Goal: Task Accomplishment & Management: Manage account settings

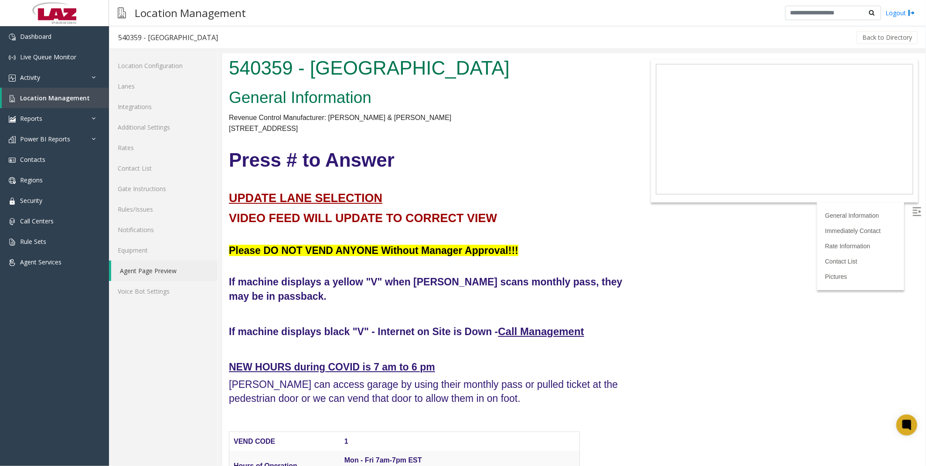
click at [573, 124] on p "[STREET_ADDRESS]" at bounding box center [426, 127] width 397 height 11
click at [40, 92] on link "Location Management" at bounding box center [55, 98] width 107 height 20
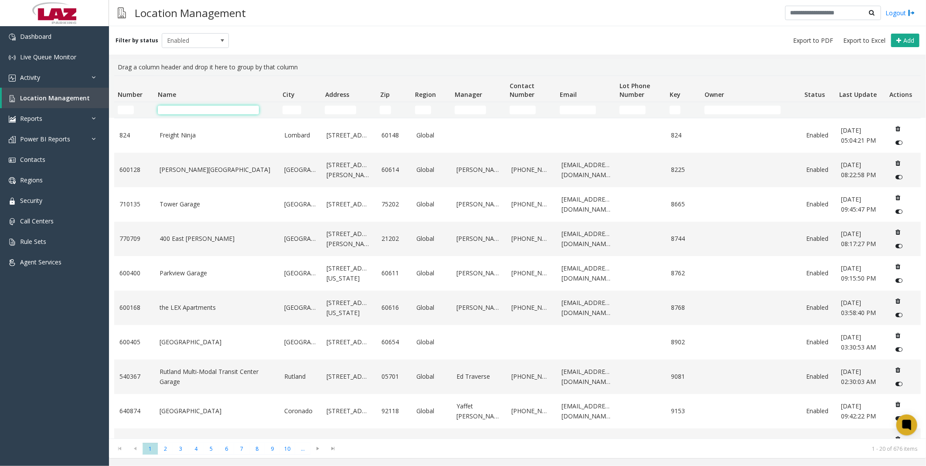
click at [217, 109] on input "Name Filter" at bounding box center [208, 109] width 101 height 9
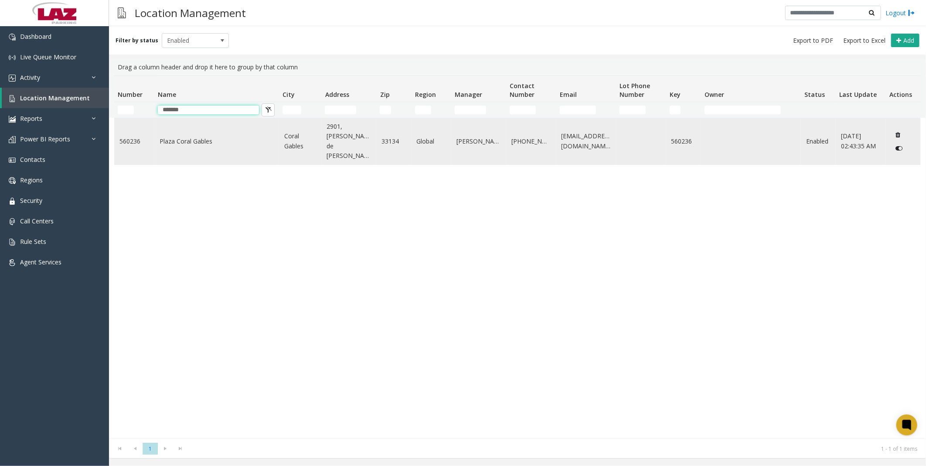
type input "*******"
click at [160, 128] on td "Plaza Coral Gables" at bounding box center [216, 141] width 125 height 46
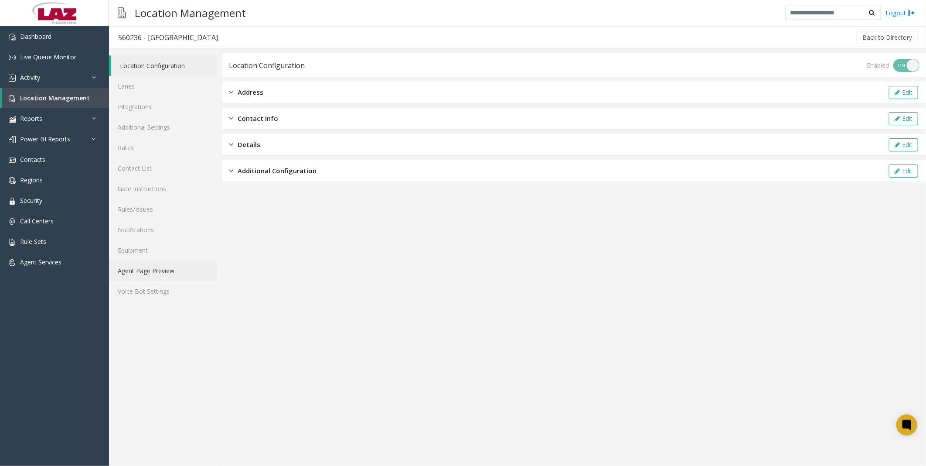
click at [159, 264] on link "Agent Page Preview" at bounding box center [163, 270] width 109 height 20
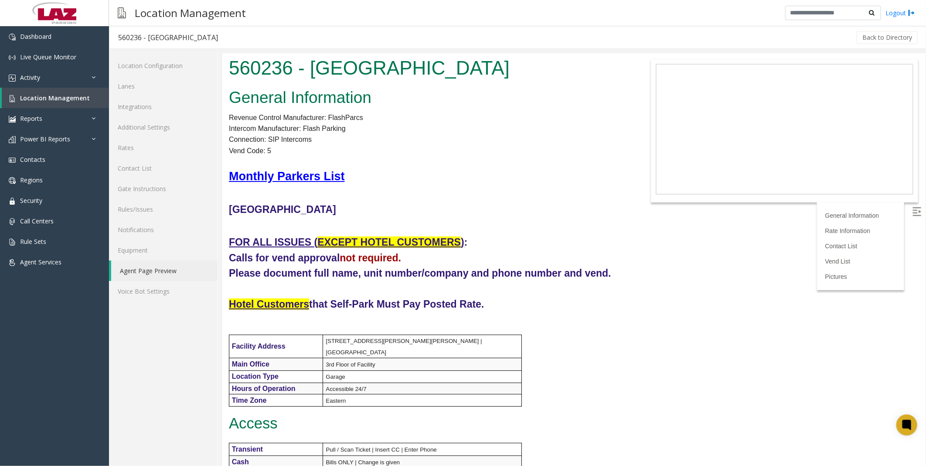
drag, startPoint x: 507, startPoint y: 325, endPoint x: 520, endPoint y: 336, distance: 17.3
click at [507, 325] on p at bounding box center [426, 328] width 397 height 11
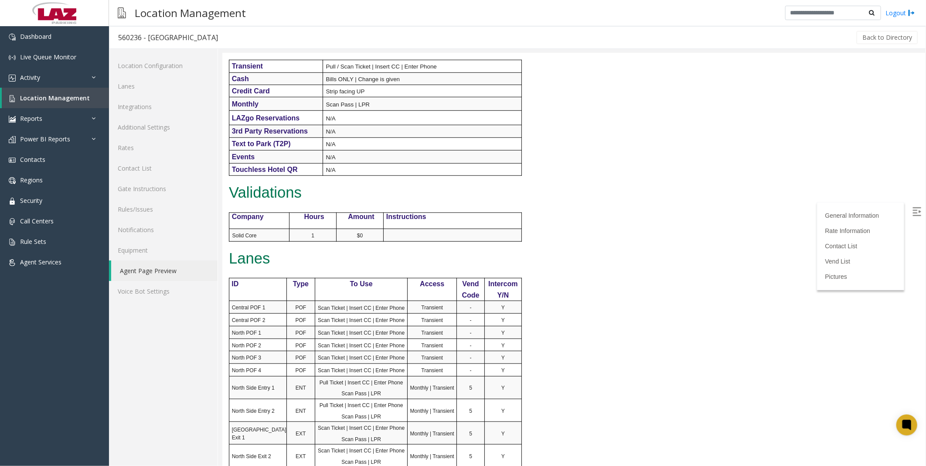
scroll to position [339, 0]
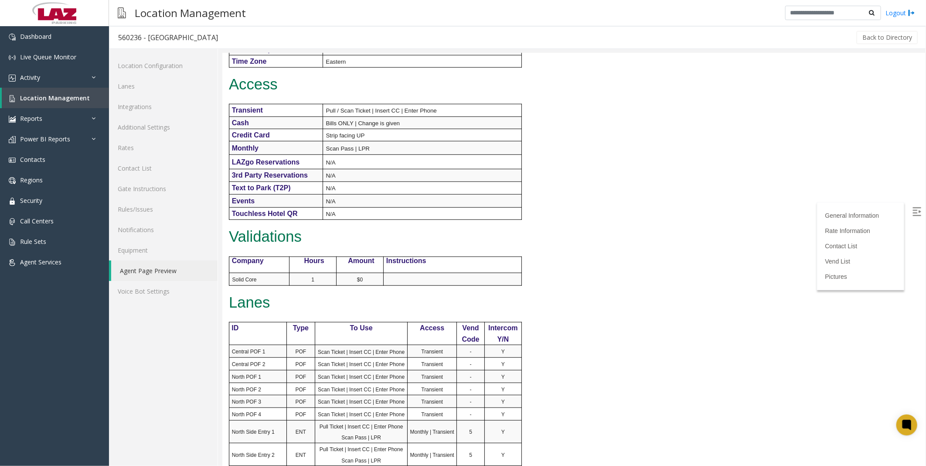
click at [598, 269] on div "General Information Revenue Control Manufacturer: FlashParcs Intercom Manufactu…" at bounding box center [427, 207] width 410 height 923
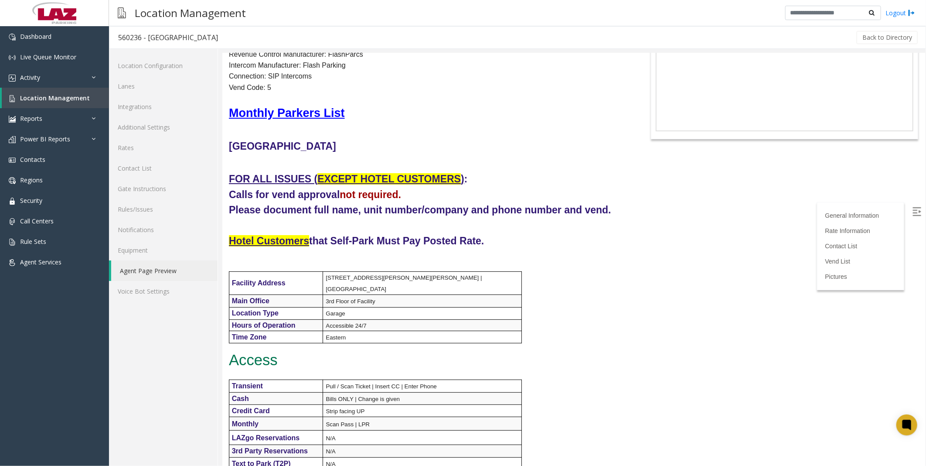
scroll to position [0, 0]
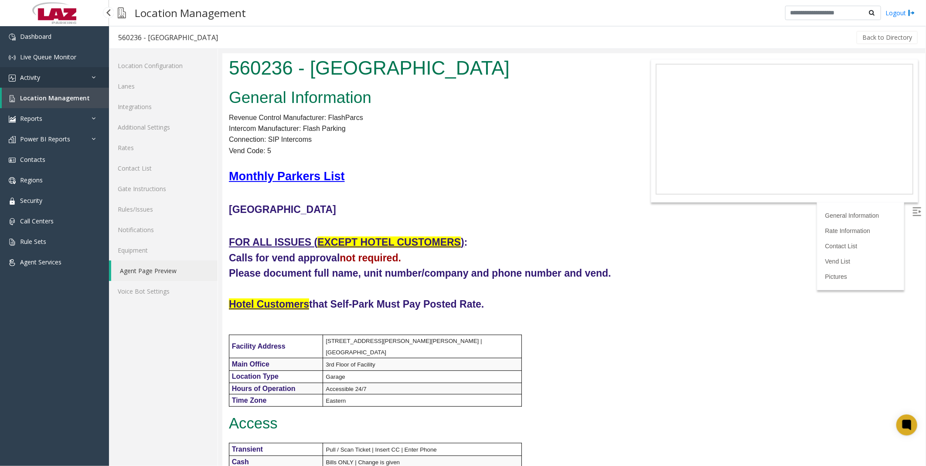
click at [55, 69] on link "Activity" at bounding box center [54, 77] width 109 height 20
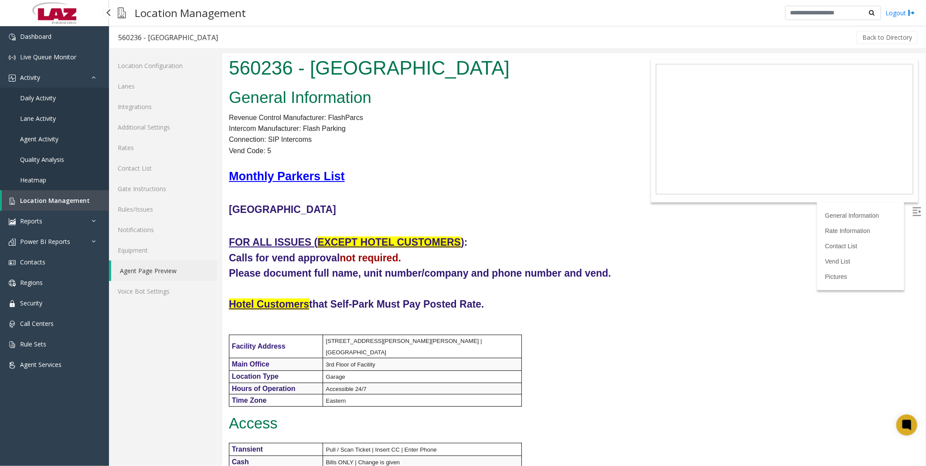
click at [55, 92] on link "Daily Activity" at bounding box center [54, 98] width 109 height 20
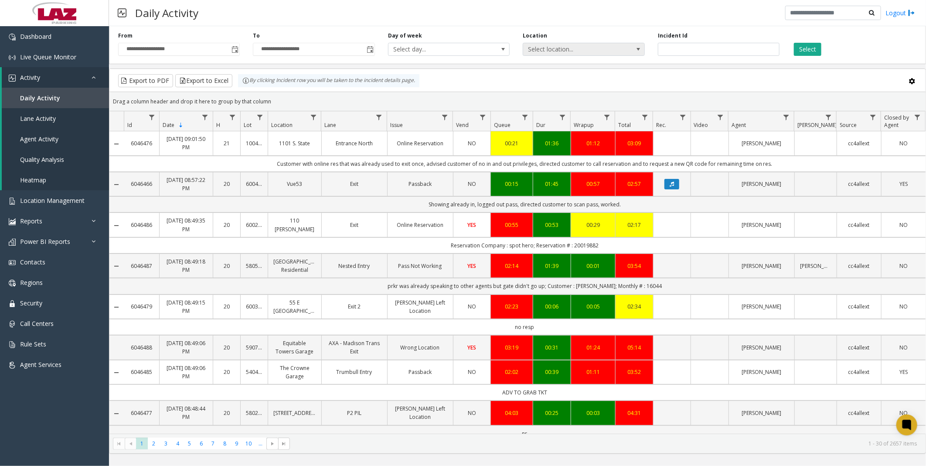
click at [553, 51] on span "Select location..." at bounding box center [571, 49] width 97 height 12
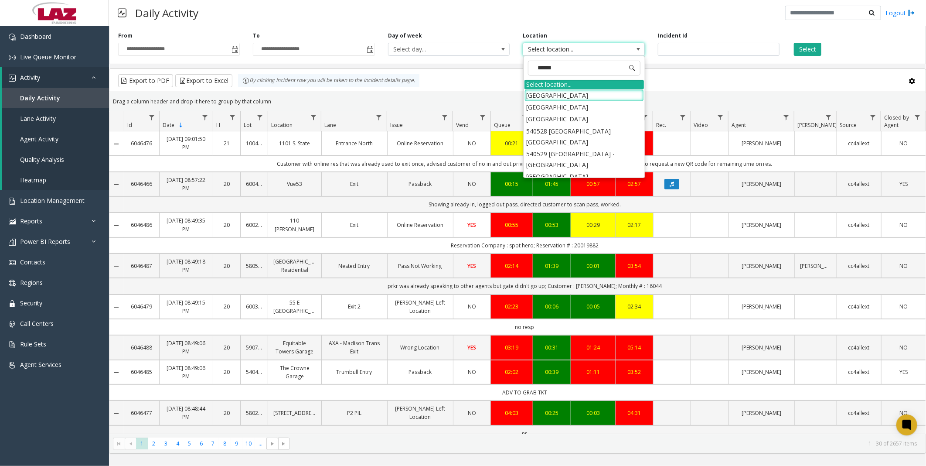
type input "*******"
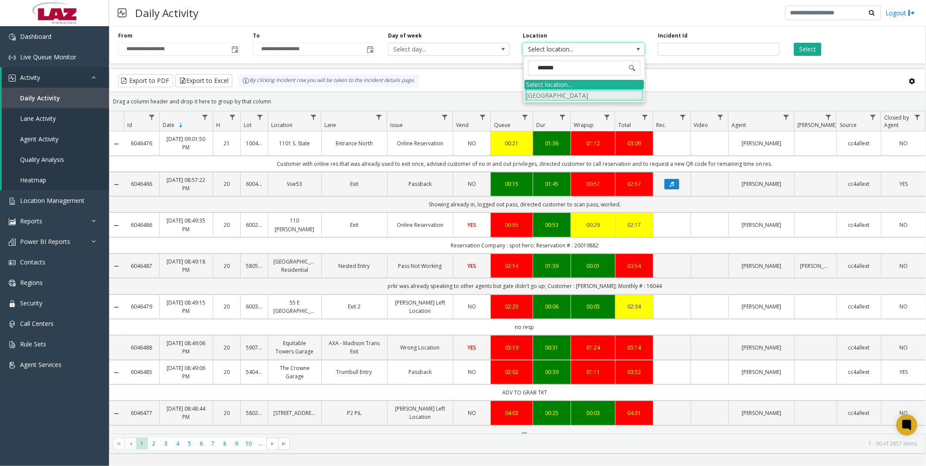
click at [566, 94] on li "[GEOGRAPHIC_DATA]" at bounding box center [583, 95] width 119 height 12
click at [804, 48] on button "Select" at bounding box center [807, 49] width 27 height 13
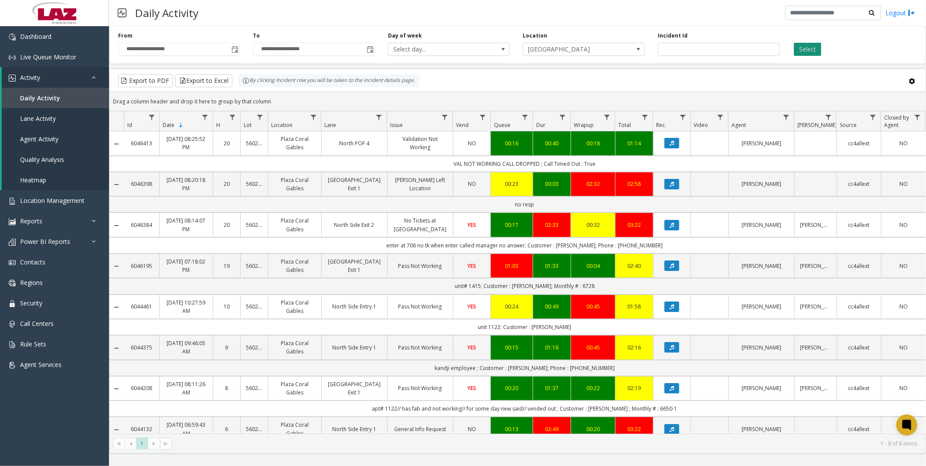
click at [803, 49] on button "Select" at bounding box center [807, 49] width 27 height 13
click at [807, 47] on button "Select" at bounding box center [807, 49] width 27 height 13
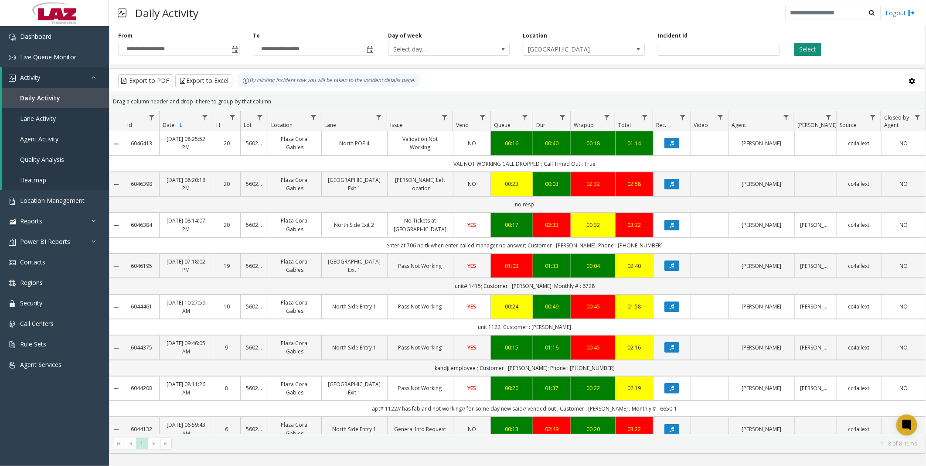
click at [809, 46] on button "Select" at bounding box center [807, 49] width 27 height 13
click at [63, 196] on span "Location Management" at bounding box center [52, 200] width 65 height 8
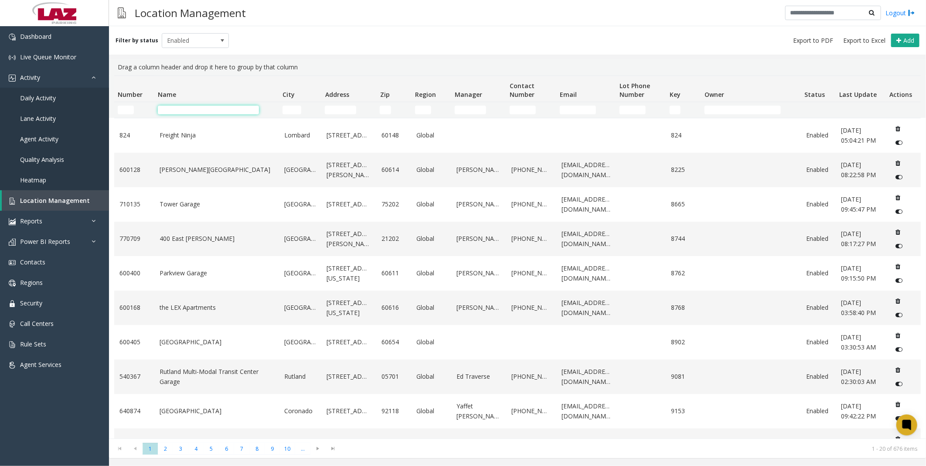
click at [250, 109] on input "Name Filter" at bounding box center [208, 109] width 101 height 9
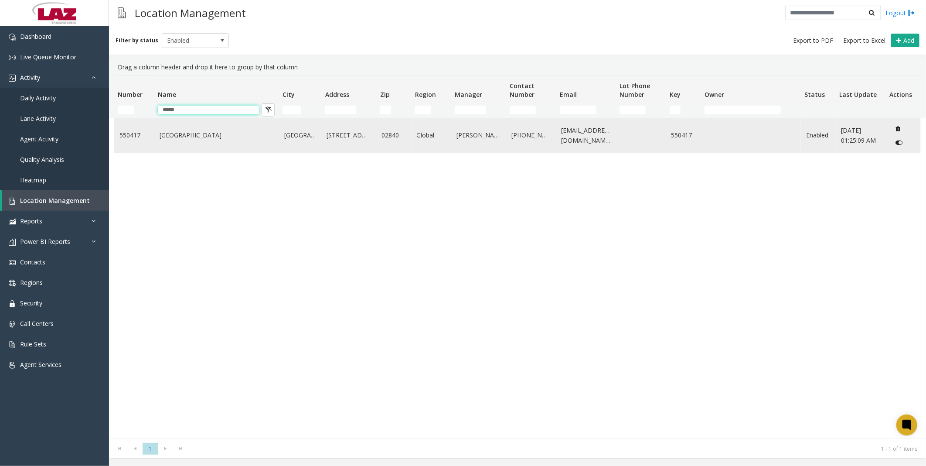
type input "*****"
click at [169, 132] on link "[GEOGRAPHIC_DATA]" at bounding box center [217, 135] width 114 height 10
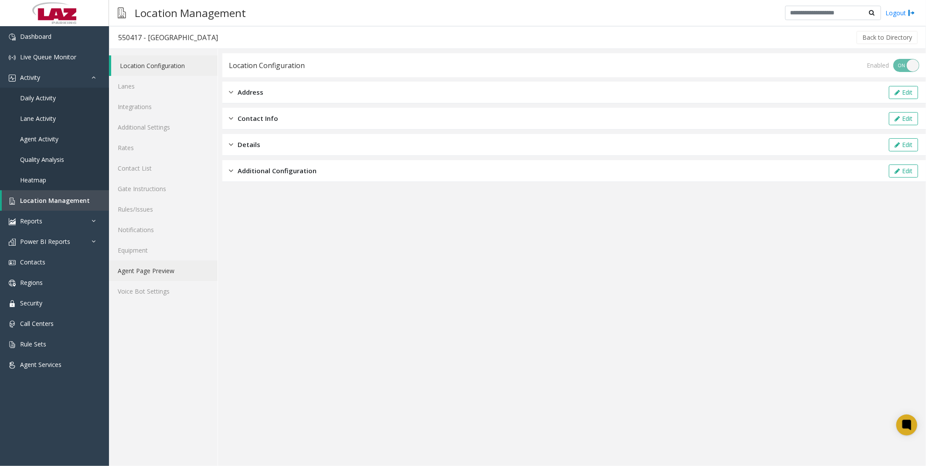
click at [171, 266] on link "Agent Page Preview" at bounding box center [163, 270] width 109 height 20
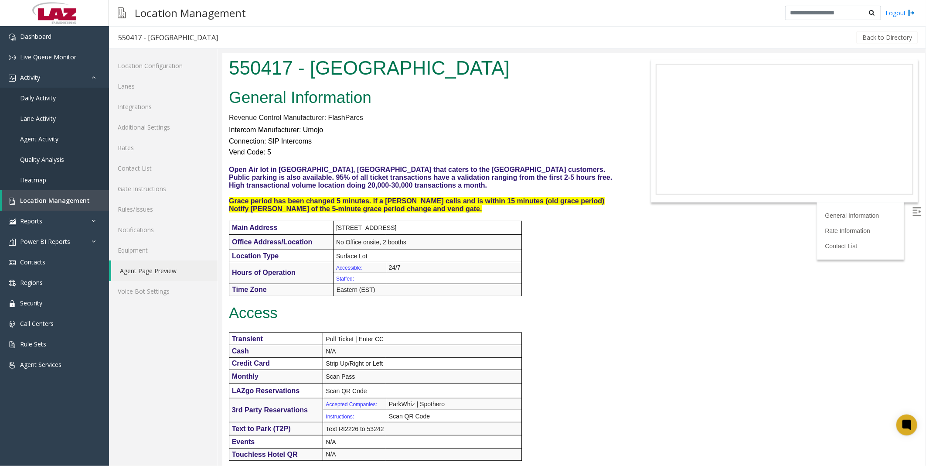
click at [554, 329] on p at bounding box center [426, 325] width 397 height 11
click at [572, 320] on p at bounding box center [426, 325] width 397 height 11
click at [350, 308] on p "Access" at bounding box center [426, 312] width 397 height 17
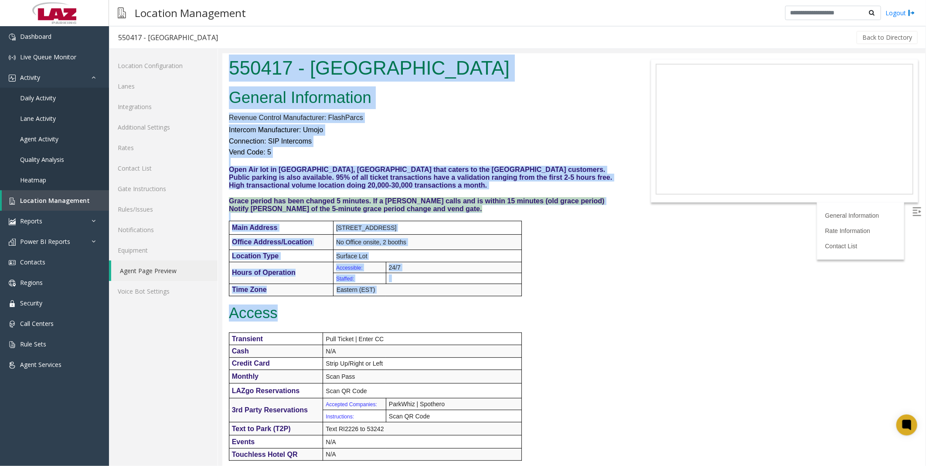
drag, startPoint x: 224, startPoint y: 61, endPoint x: 560, endPoint y: 310, distance: 418.7
click at [560, 310] on body "550417 - [GEOGRAPHIC_DATA] General Information Revenue Control Manufacturer: Fl…" at bounding box center [573, 259] width 703 height 412
drag, startPoint x: 560, startPoint y: 310, endPoint x: 565, endPoint y: 306, distance: 6.5
click at [565, 306] on p "Access" at bounding box center [426, 312] width 397 height 17
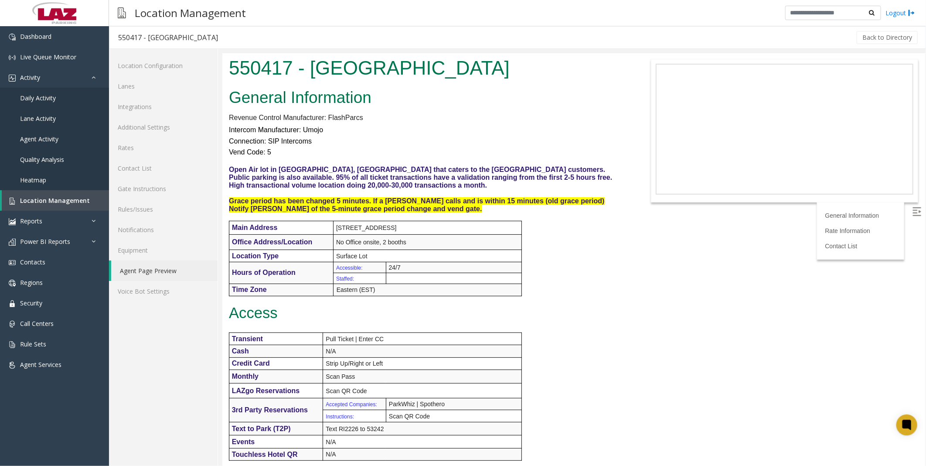
click at [393, 306] on p "Access" at bounding box center [426, 312] width 397 height 17
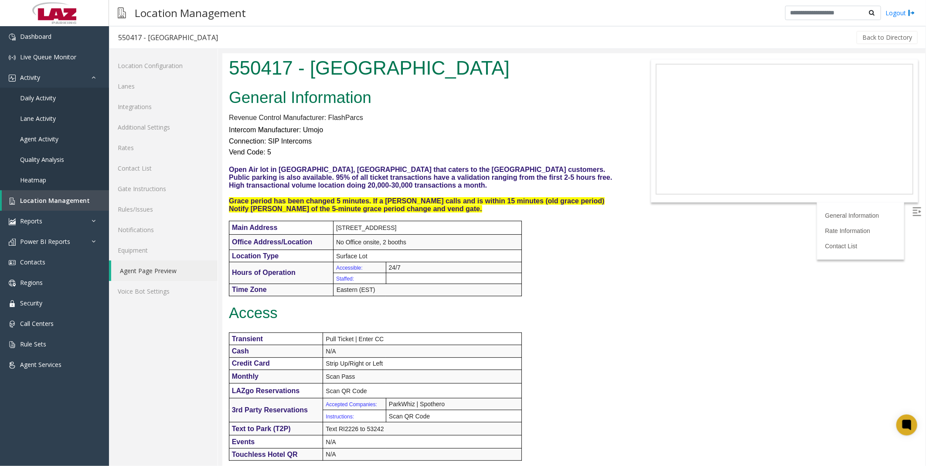
click at [550, 124] on p "Intercom Manufacturer: Umojo" at bounding box center [426, 129] width 397 height 11
click at [35, 202] on span "Location Management" at bounding box center [55, 200] width 70 height 8
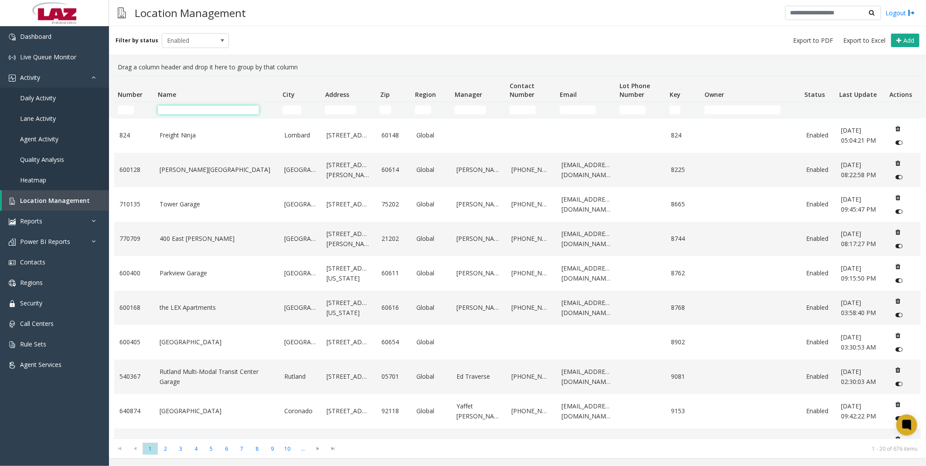
click at [194, 110] on input "Name Filter" at bounding box center [208, 109] width 101 height 9
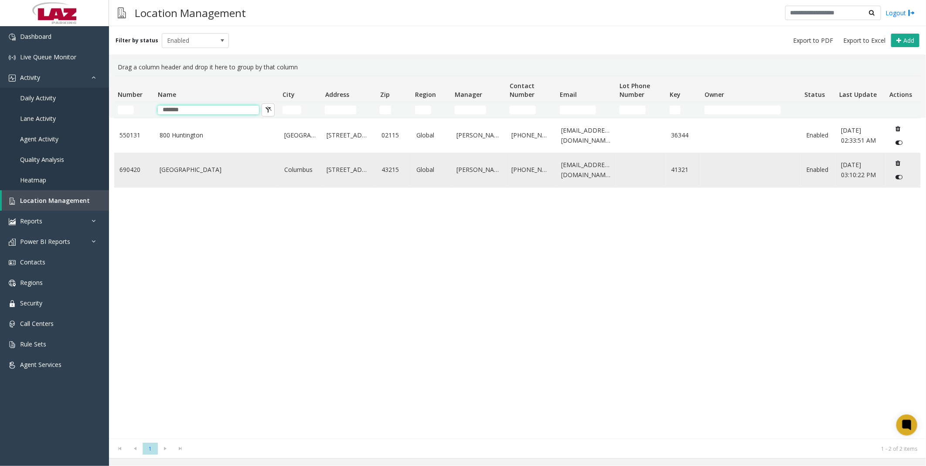
type input "*******"
click at [215, 171] on link "[GEOGRAPHIC_DATA]" at bounding box center [217, 170] width 114 height 10
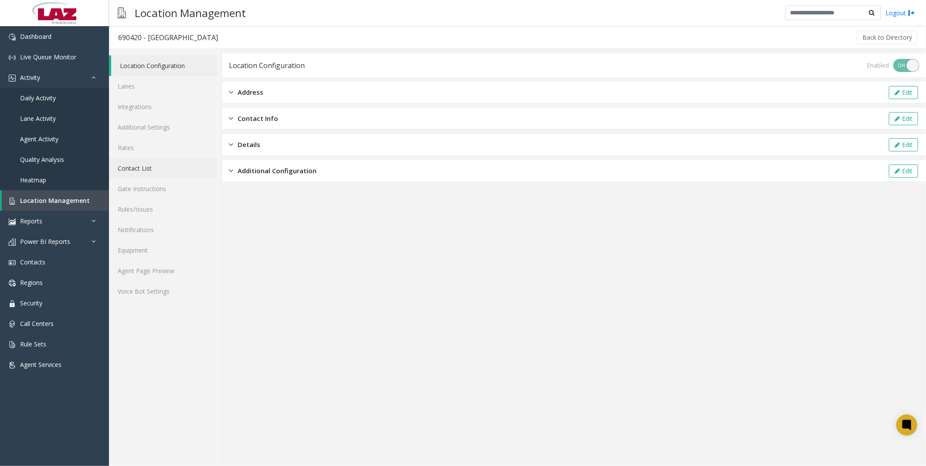
click at [147, 172] on link "Contact List" at bounding box center [163, 168] width 109 height 20
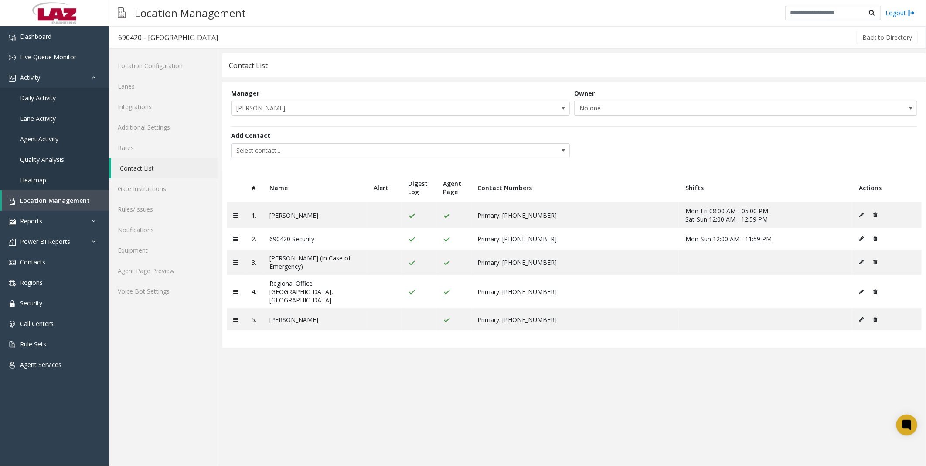
click at [362, 370] on app-contact-list "Contact List Manager [PERSON_NAME] Owner No one Add Contact Select contact... #…" at bounding box center [574, 259] width 704 height 412
click at [58, 196] on span "Location Management" at bounding box center [55, 200] width 70 height 8
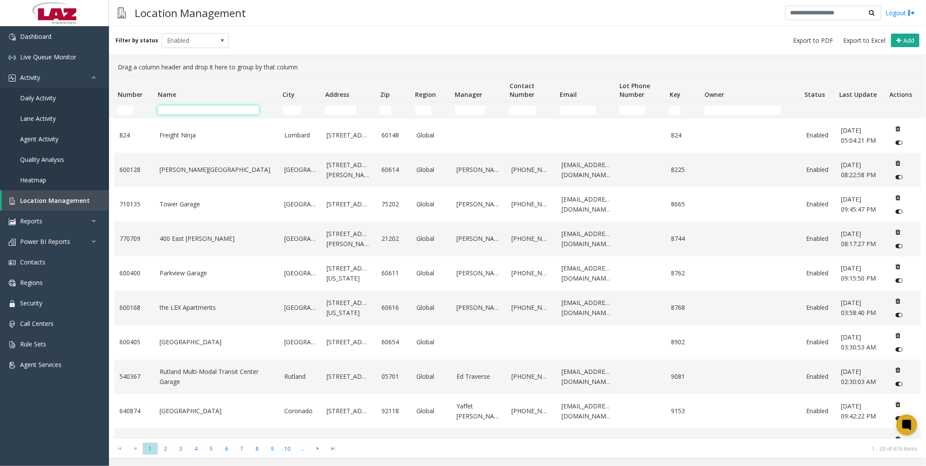
click at [187, 109] on input "Name Filter" at bounding box center [208, 109] width 101 height 9
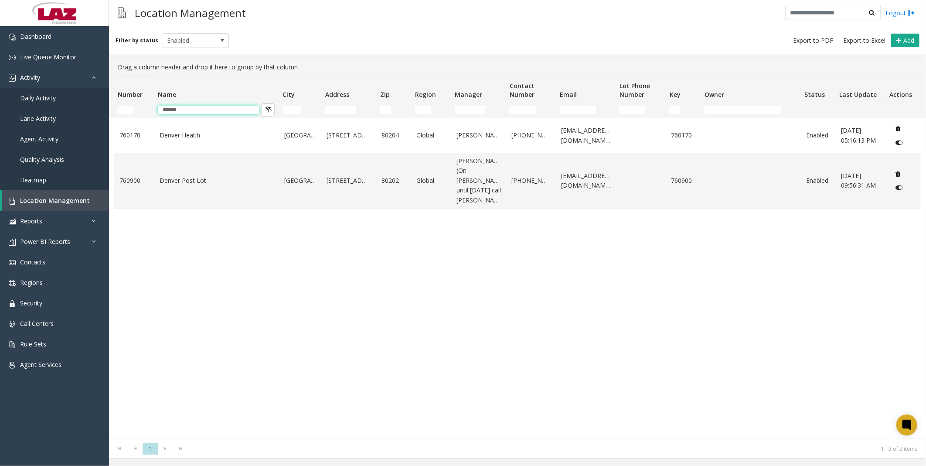
type input "******"
click at [183, 294] on div "[GEOGRAPHIC_DATA] [STREET_ADDRESS] Global [PERSON_NAME] [PHONE_NUMBER] [EMAIL_A…" at bounding box center [517, 278] width 806 height 320
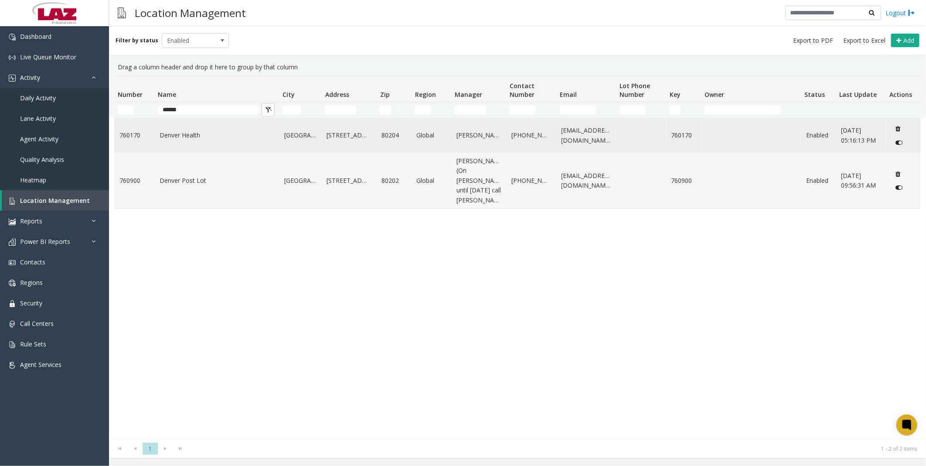
click at [187, 137] on link "Denver Health" at bounding box center [217, 135] width 114 height 10
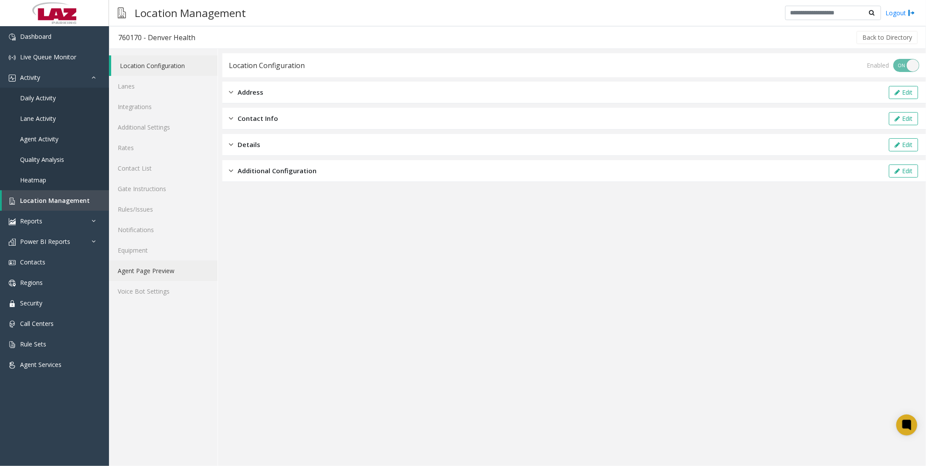
click at [172, 269] on link "Agent Page Preview" at bounding box center [163, 270] width 109 height 20
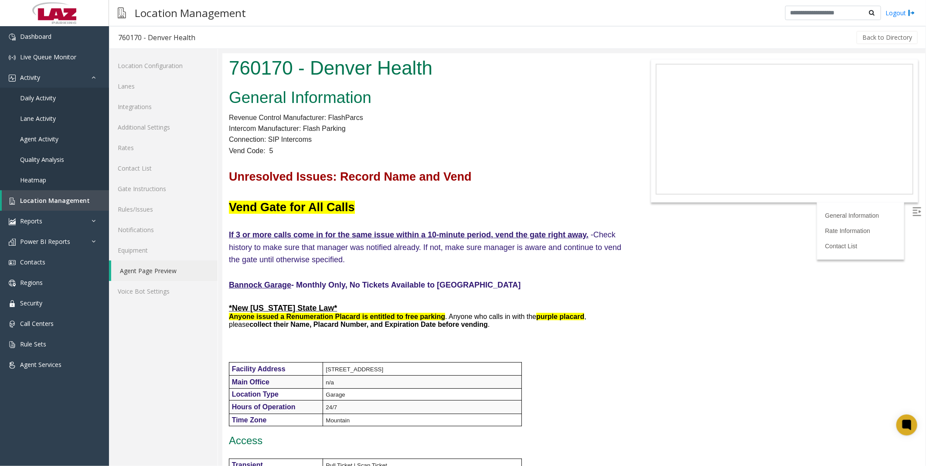
click at [544, 152] on p "Vend Code: 5" at bounding box center [426, 150] width 397 height 11
click at [51, 204] on link "Location Management" at bounding box center [55, 200] width 107 height 20
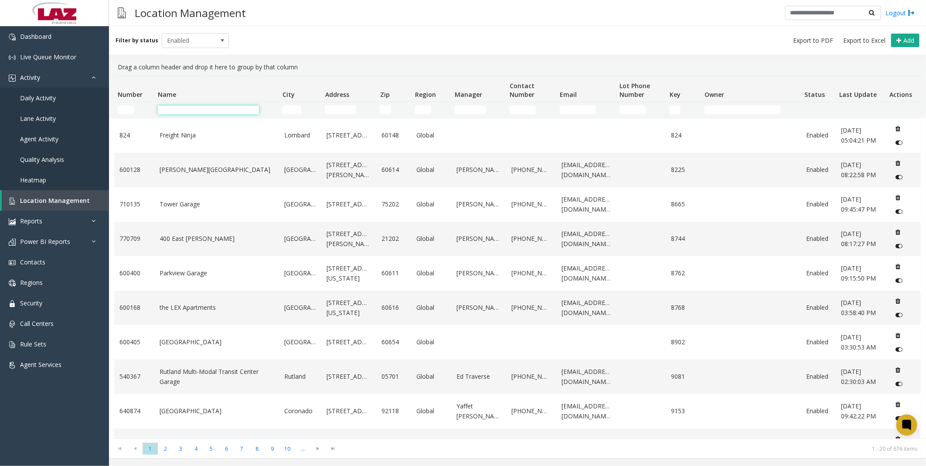
click at [183, 109] on input "Name Filter" at bounding box center [208, 109] width 101 height 9
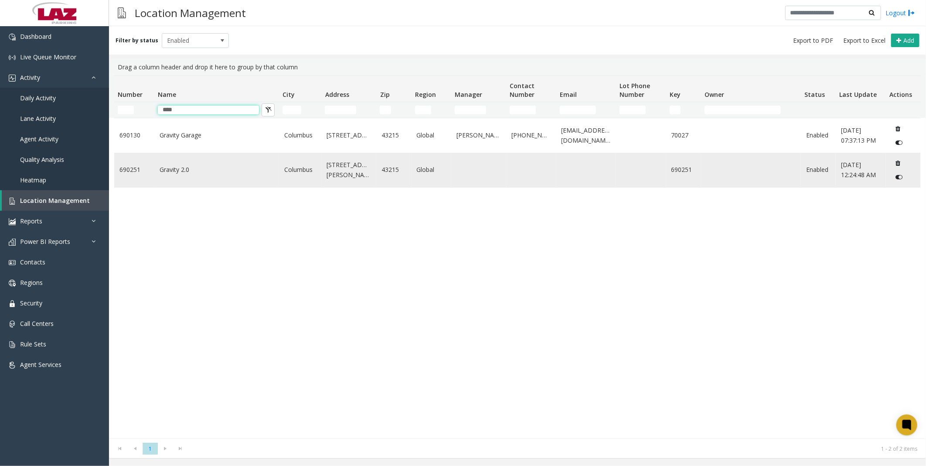
type input "****"
click at [195, 165] on link "Gravity 2.0" at bounding box center [217, 170] width 114 height 10
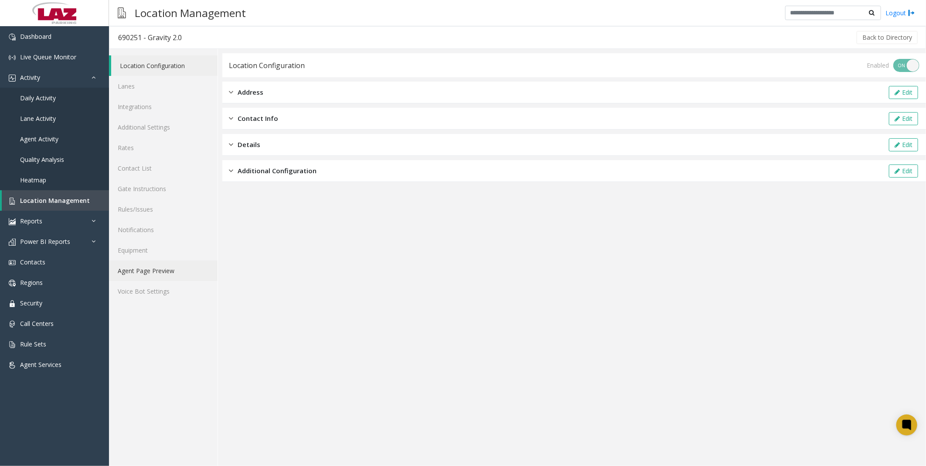
click at [160, 268] on link "Agent Page Preview" at bounding box center [163, 270] width 109 height 20
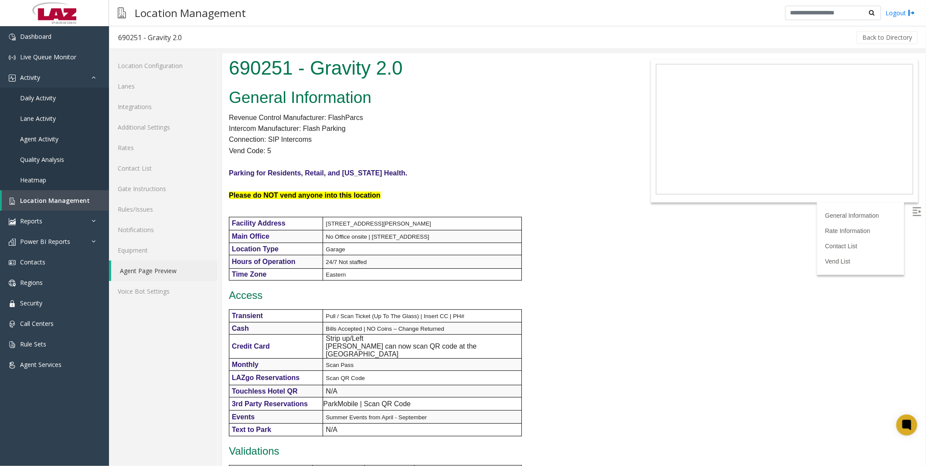
click at [628, 302] on body "690251 - Gravity 2.0 General Information Revenue Control Manufacturer: FlashPar…" at bounding box center [573, 259] width 703 height 412
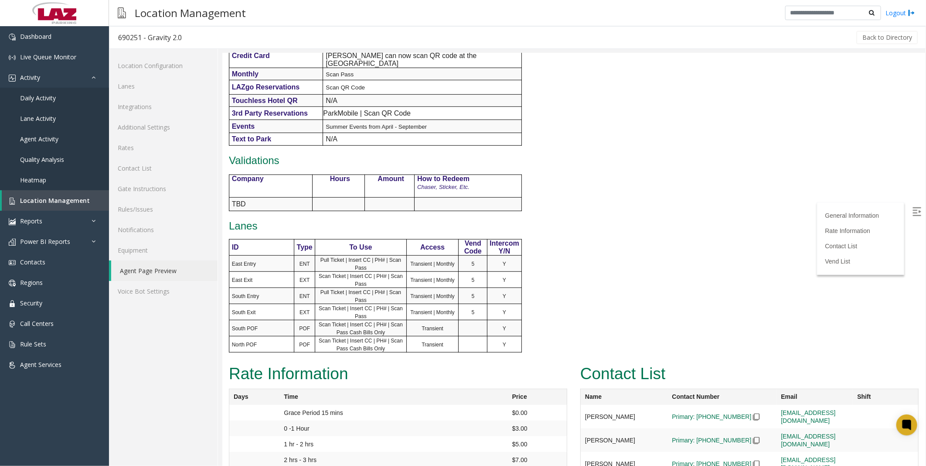
scroll to position [537, 0]
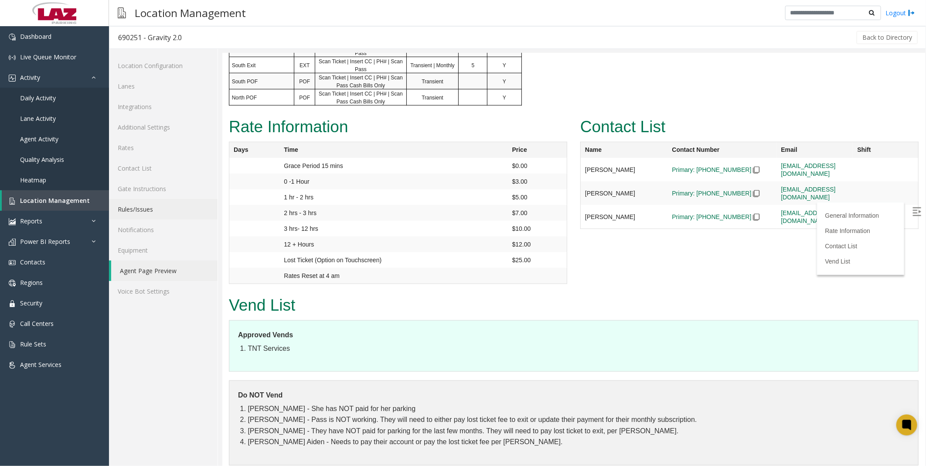
click at [119, 214] on link "Rules/Issues" at bounding box center [163, 209] width 109 height 20
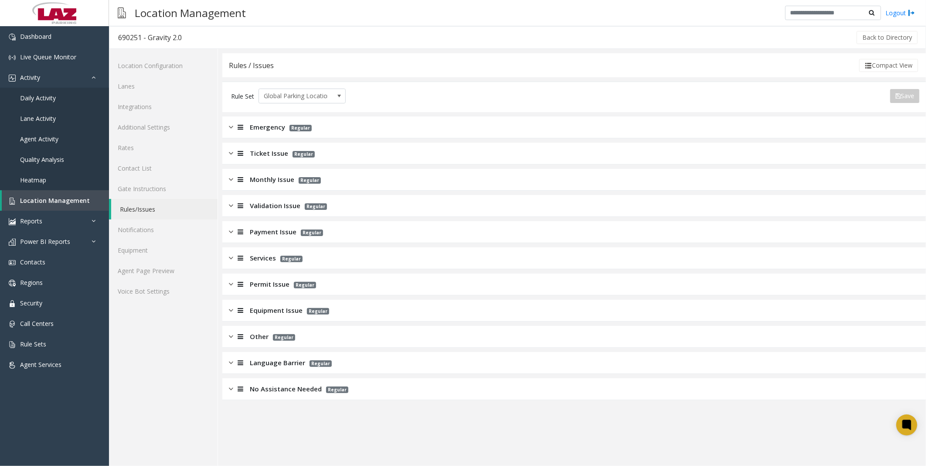
click at [264, 177] on span "Monthly Issue" at bounding box center [272, 179] width 44 height 10
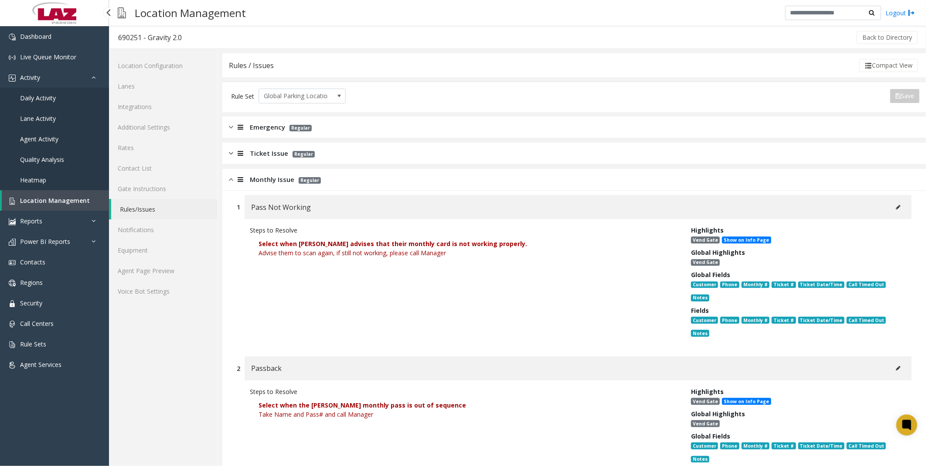
click at [48, 195] on link "Location Management" at bounding box center [55, 200] width 107 height 20
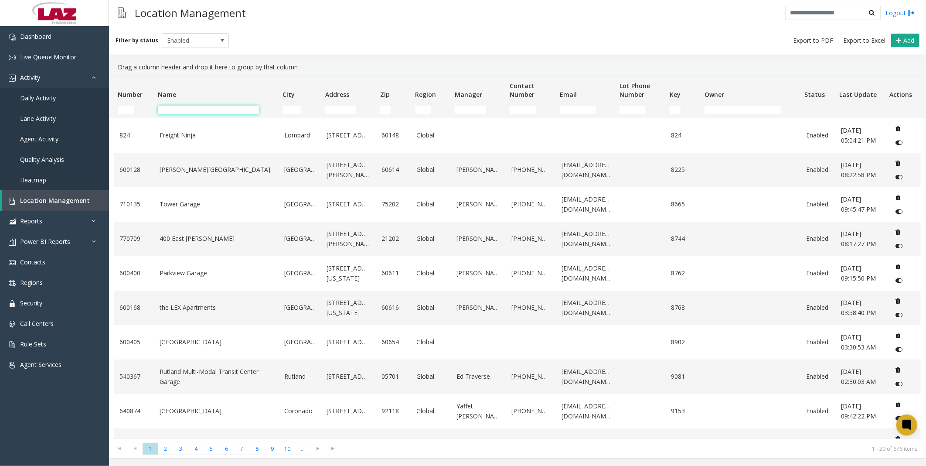
click at [184, 107] on input "Name Filter" at bounding box center [208, 109] width 101 height 9
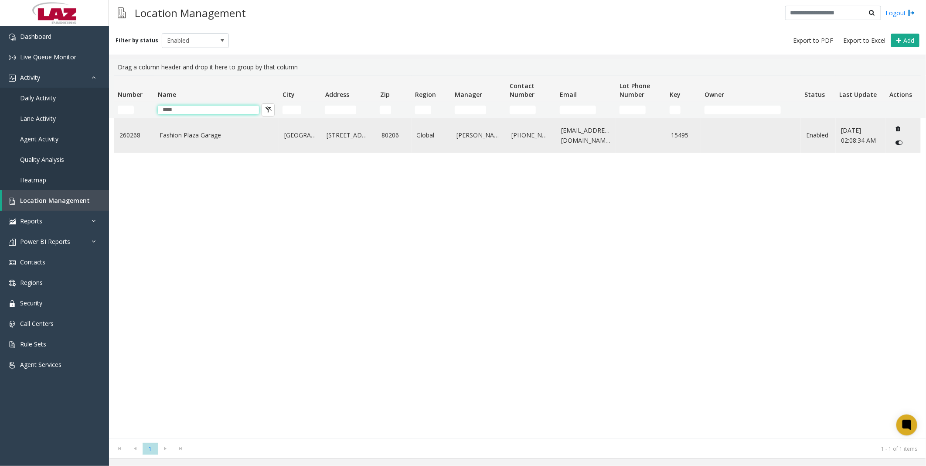
type input "****"
click at [166, 133] on link "Fashion Plaza Garage" at bounding box center [217, 135] width 114 height 10
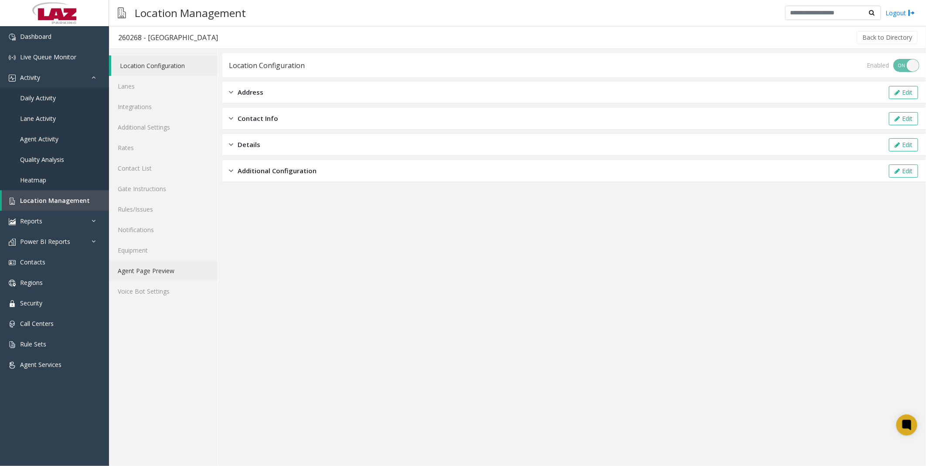
click at [144, 266] on link "Agent Page Preview" at bounding box center [163, 270] width 109 height 20
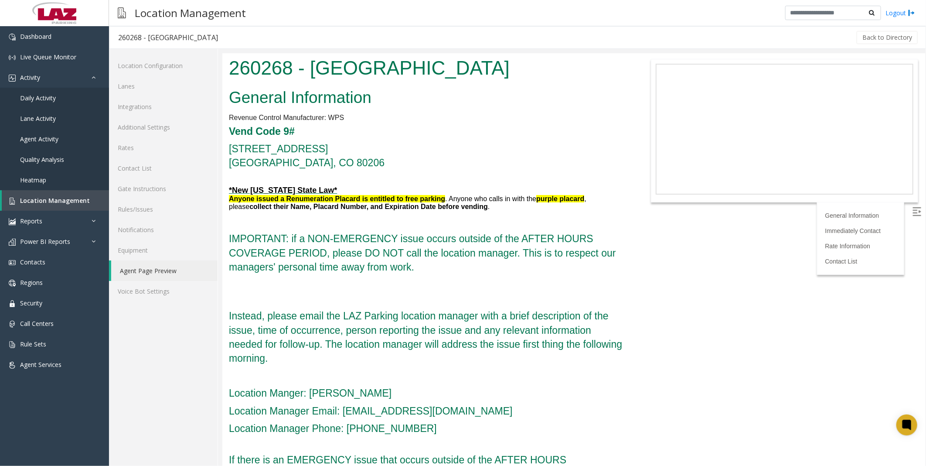
click at [459, 155] on h4 "[STREET_ADDRESS]" at bounding box center [426, 155] width 397 height 28
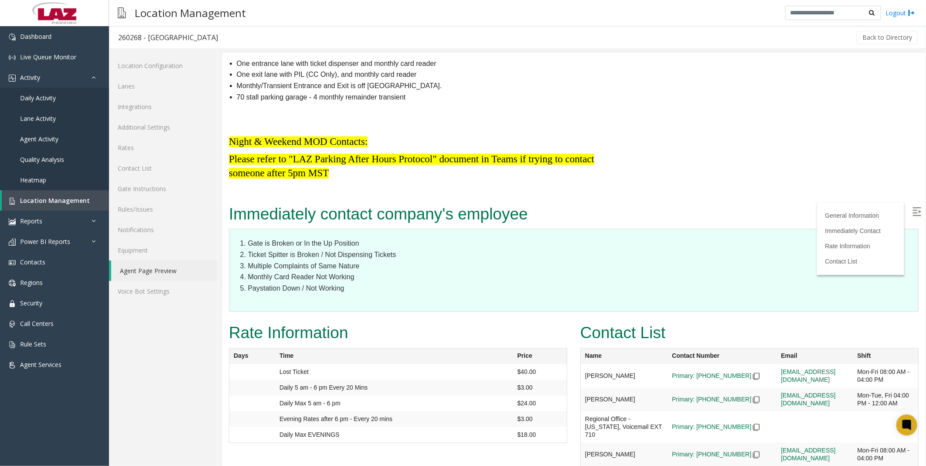
scroll to position [979, 0]
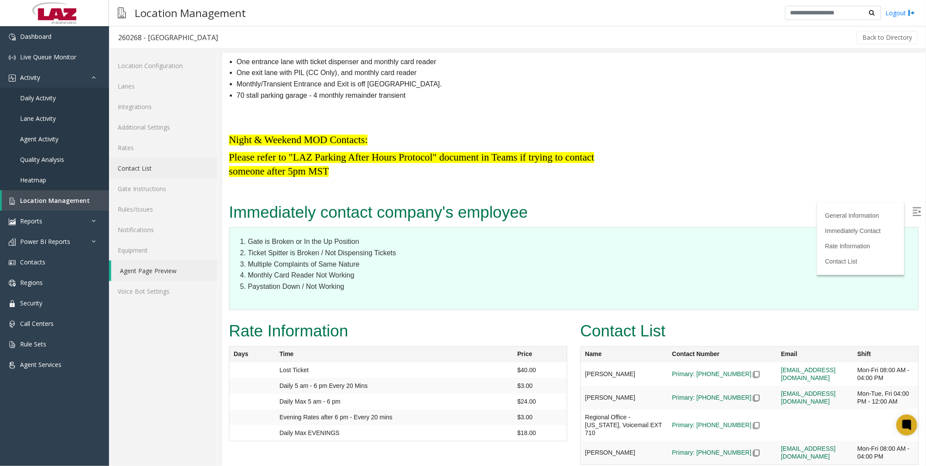
click at [144, 166] on link "Contact List" at bounding box center [163, 168] width 109 height 20
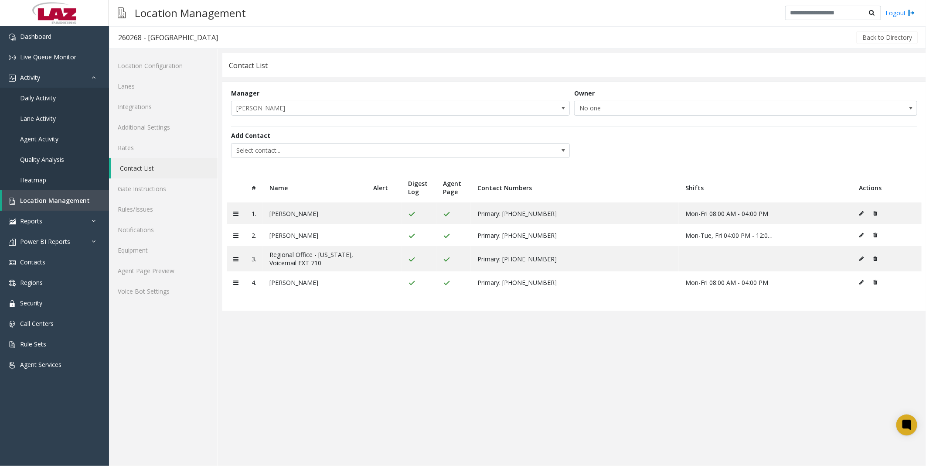
click at [339, 330] on app-contact-list "Contact List Manager [PERSON_NAME] Owner No one Add Contact Select contact... #…" at bounding box center [574, 259] width 704 height 412
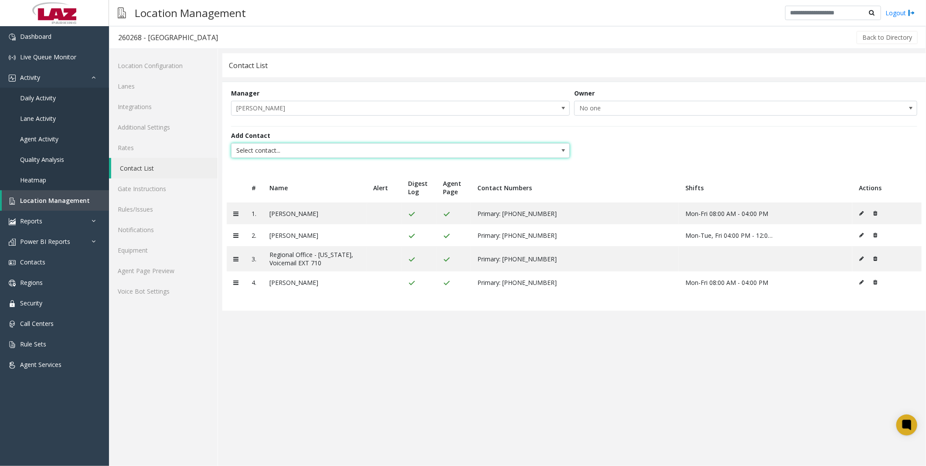
click at [272, 150] on span "Select contact..." at bounding box center [366, 150] width 270 height 14
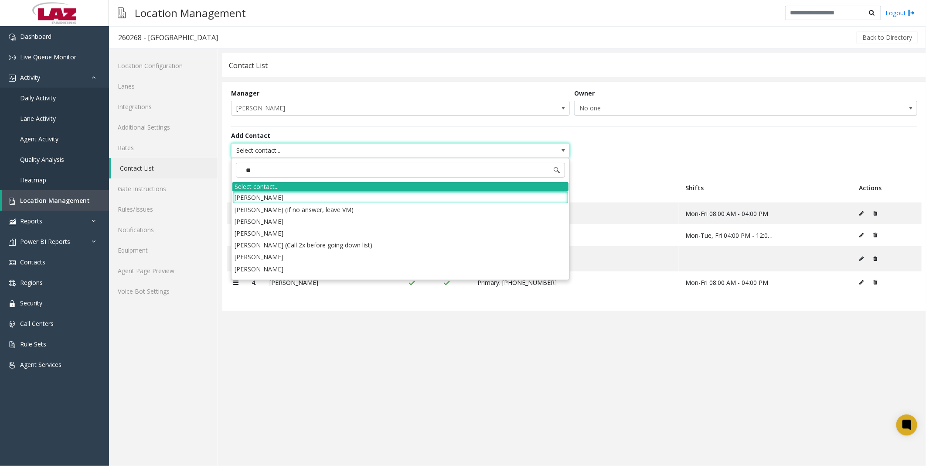
type input "*"
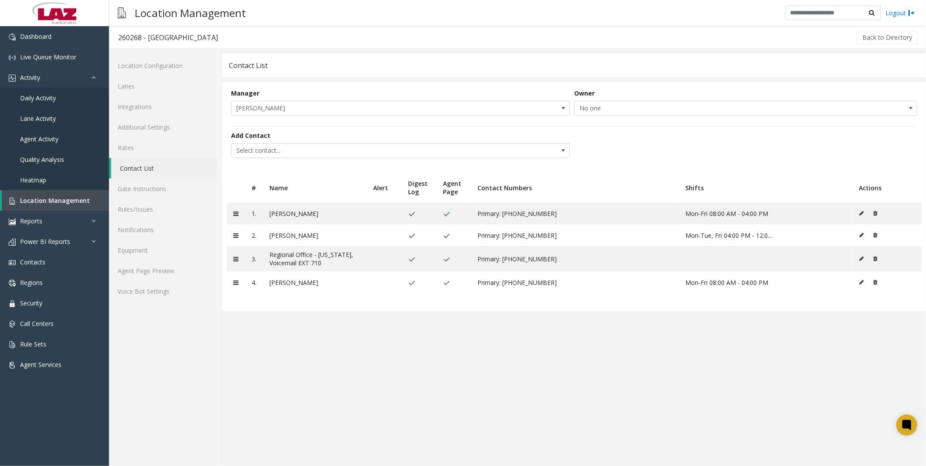
click at [471, 25] on div "Location Management Logout" at bounding box center [517, 13] width 817 height 26
click at [48, 196] on span "Location Management" at bounding box center [55, 200] width 70 height 8
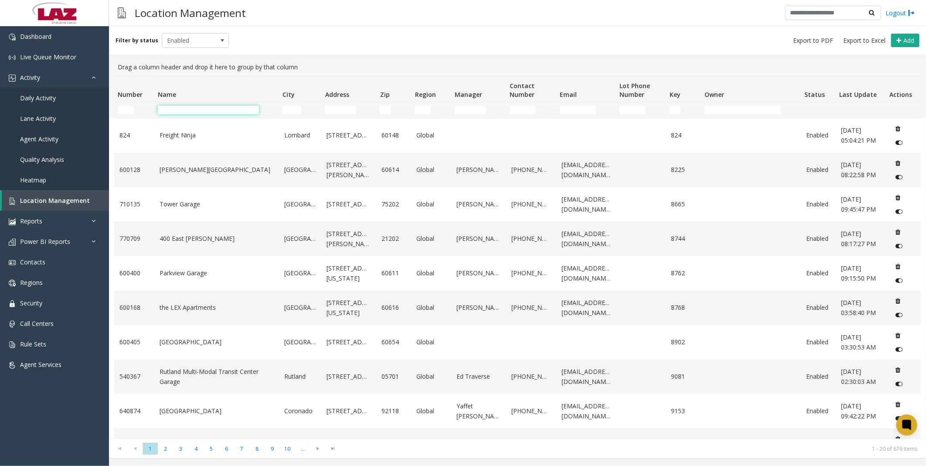
click at [180, 112] on input "Name Filter" at bounding box center [208, 109] width 101 height 9
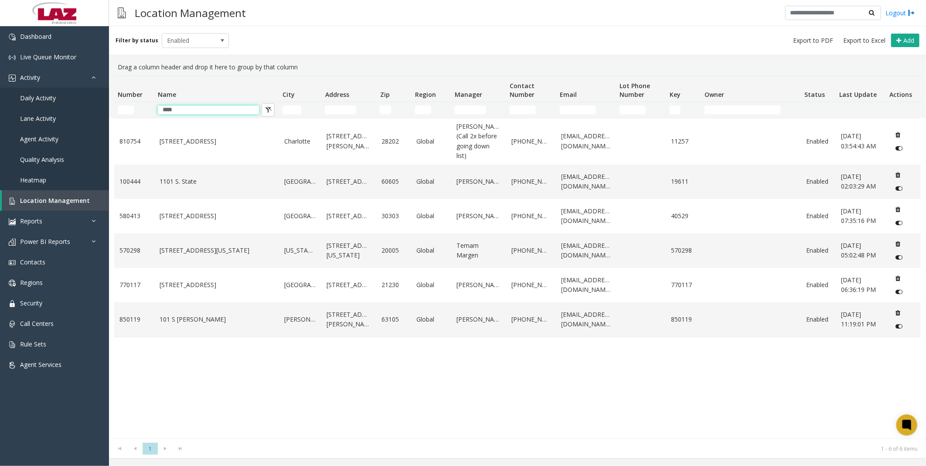
type input "***"
drag, startPoint x: 213, startPoint y: 378, endPoint x: 214, endPoint y: 369, distance: 8.8
click at [214, 377] on div "810754 [GEOGRAPHIC_DATA] [GEOGRAPHIC_DATA] [STREET_ADDRESS][PERSON_NAME] Global…" at bounding box center [517, 278] width 806 height 320
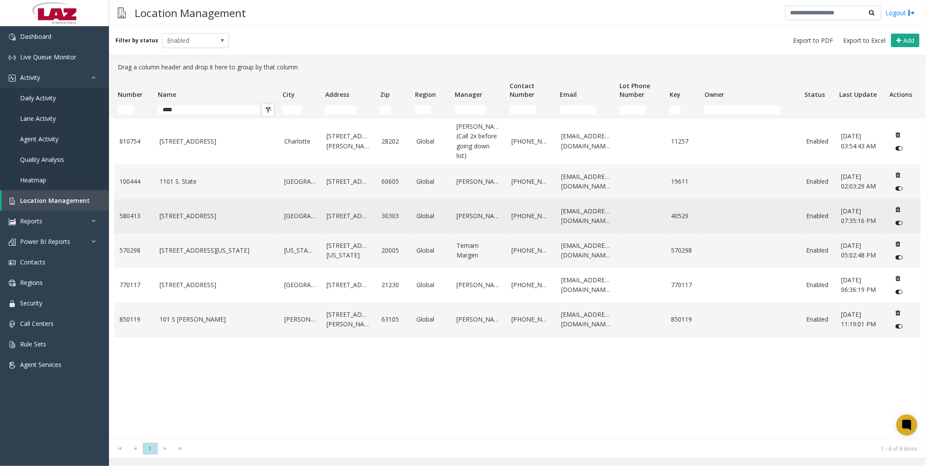
click at [198, 219] on link "[STREET_ADDRESS]" at bounding box center [217, 216] width 114 height 10
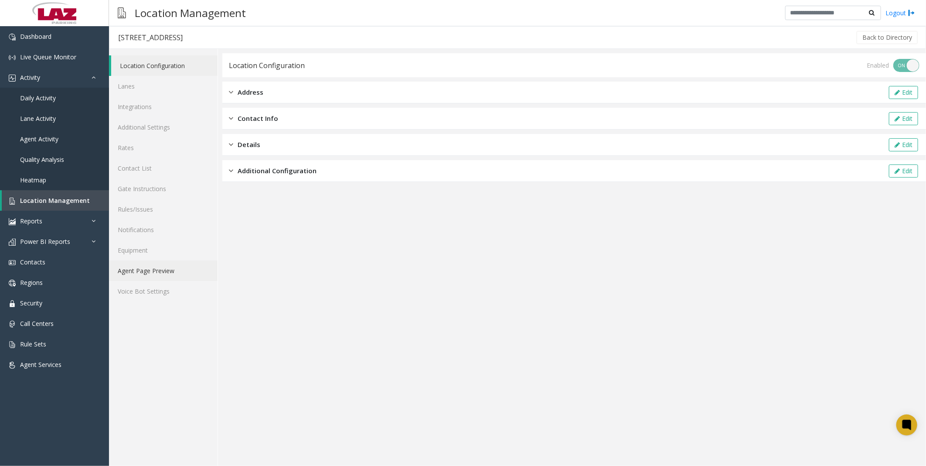
click at [144, 269] on link "Agent Page Preview" at bounding box center [163, 270] width 109 height 20
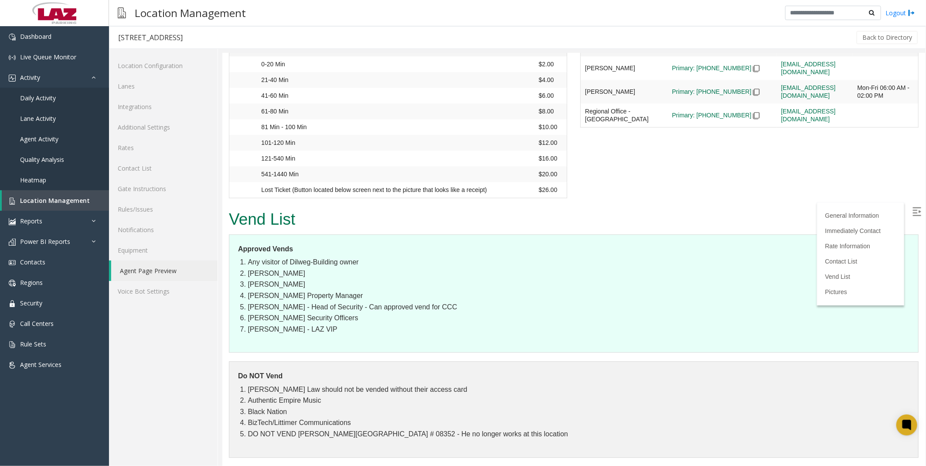
scroll to position [1211, 0]
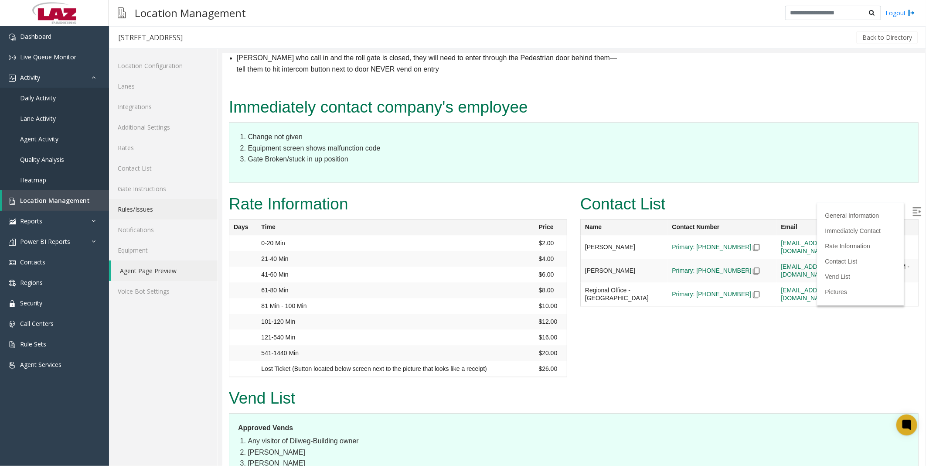
click at [123, 211] on link "Rules/Issues" at bounding box center [163, 209] width 109 height 20
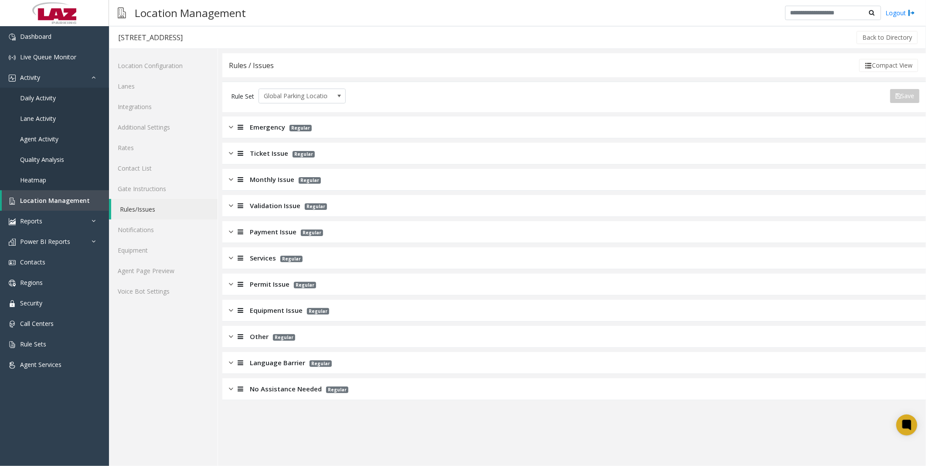
click at [255, 227] on span "Payment Issue" at bounding box center [273, 232] width 47 height 10
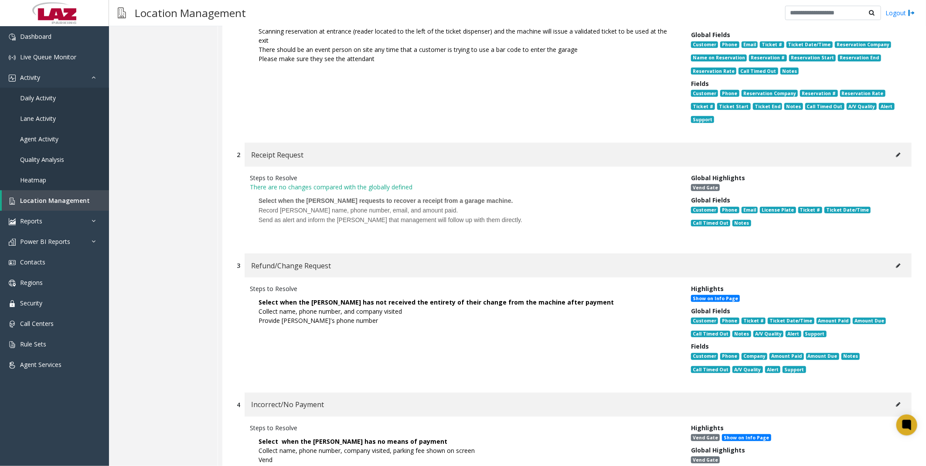
scroll to position [290, 0]
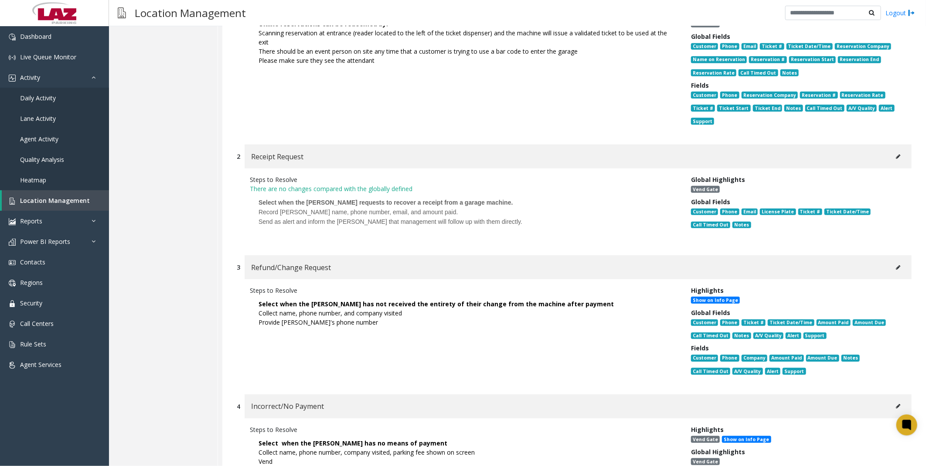
click at [896, 265] on icon at bounding box center [898, 267] width 4 height 5
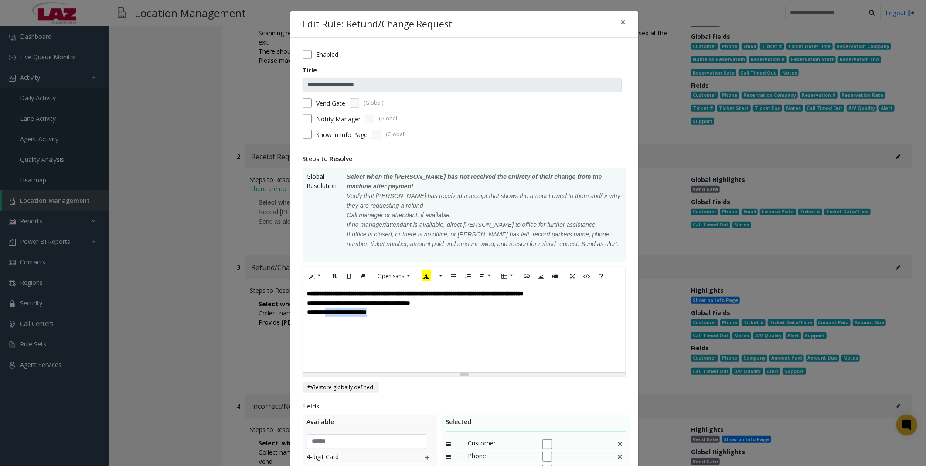
drag, startPoint x: 388, startPoint y: 308, endPoint x: 326, endPoint y: 307, distance: 62.3
click at [326, 307] on div "**********" at bounding box center [464, 311] width 314 height 9
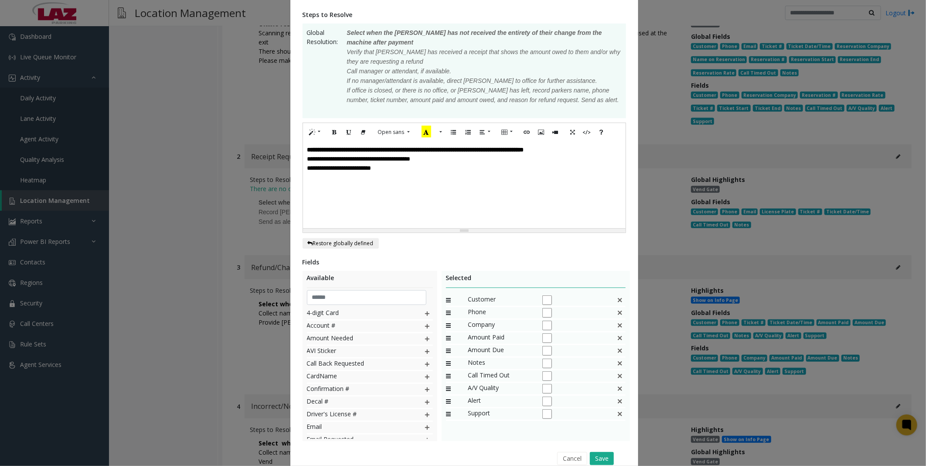
scroll to position [180, 0]
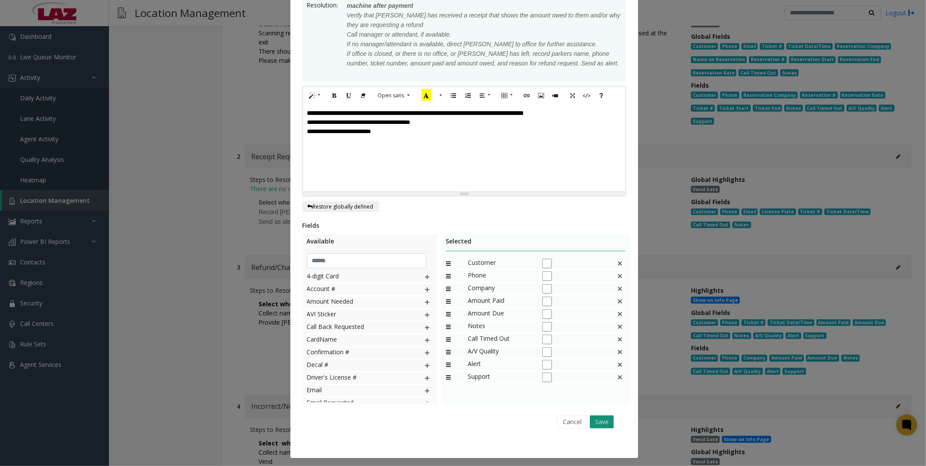
click at [598, 418] on button "Save" at bounding box center [602, 421] width 24 height 13
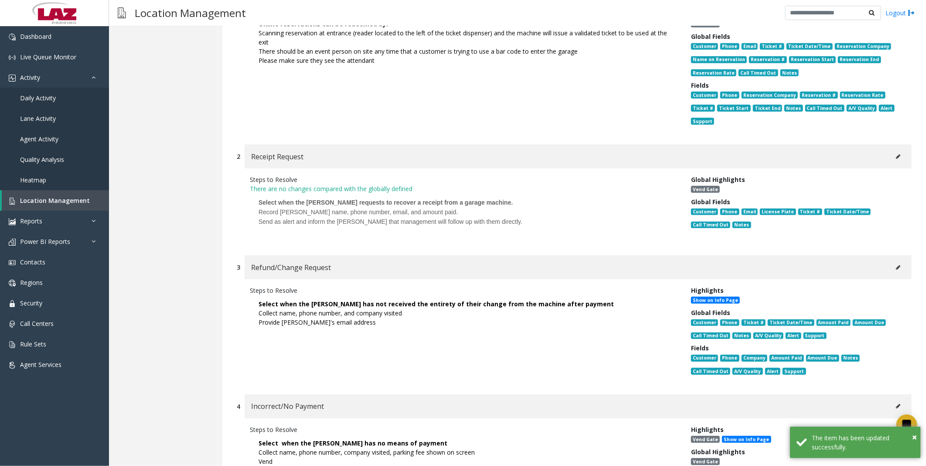
click at [509, 243] on div "1 Online Reservation Steps to Resolve Select when parking is paid for online, p…" at bounding box center [574, 312] width 704 height 720
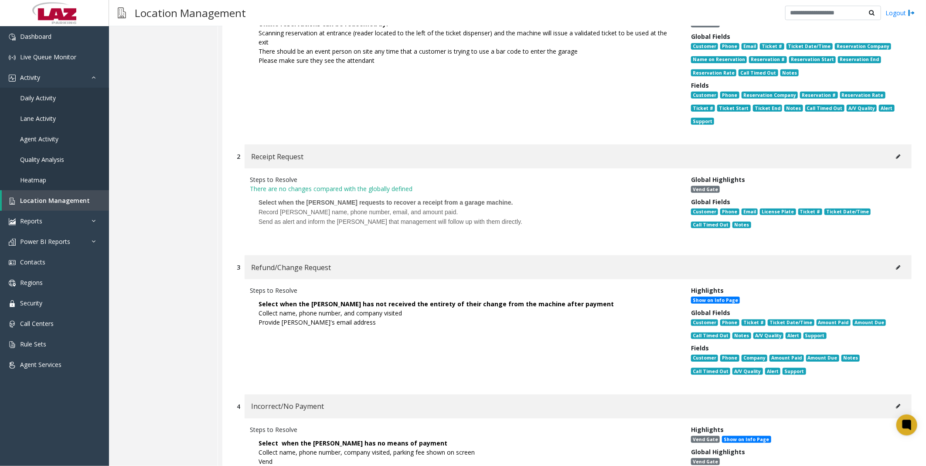
click at [580, 241] on div "1 Online Reservation Steps to Resolve Select when parking is paid for online, p…" at bounding box center [574, 312] width 704 height 720
click at [36, 253] on link "Contacts" at bounding box center [54, 262] width 109 height 20
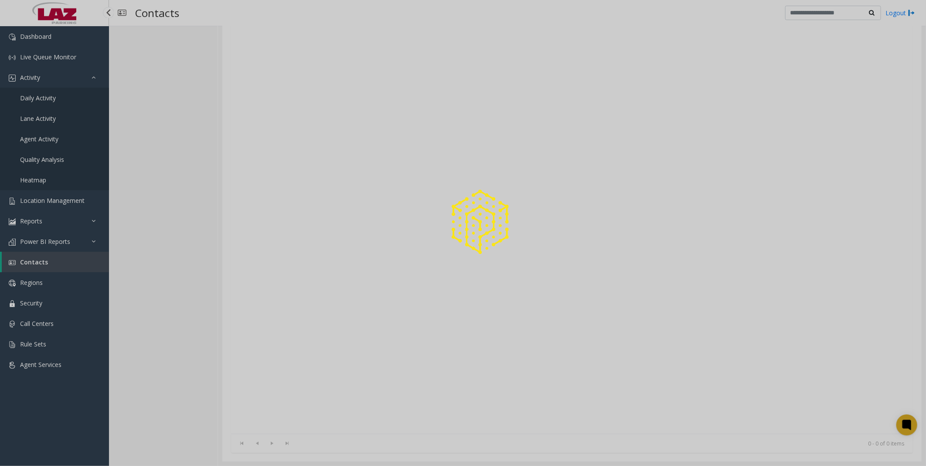
scroll to position [0, 0]
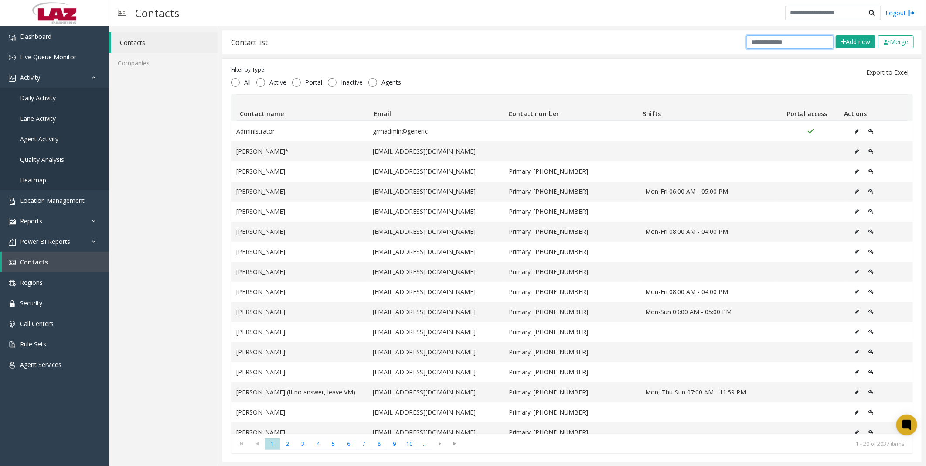
click at [790, 40] on input "text" at bounding box center [789, 42] width 87 height 14
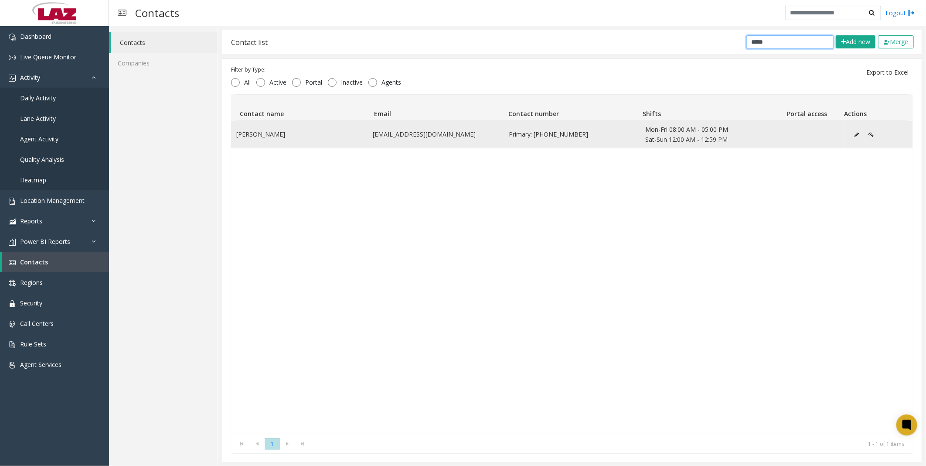
type input "*****"
click at [855, 133] on icon "Data table" at bounding box center [857, 134] width 4 height 5
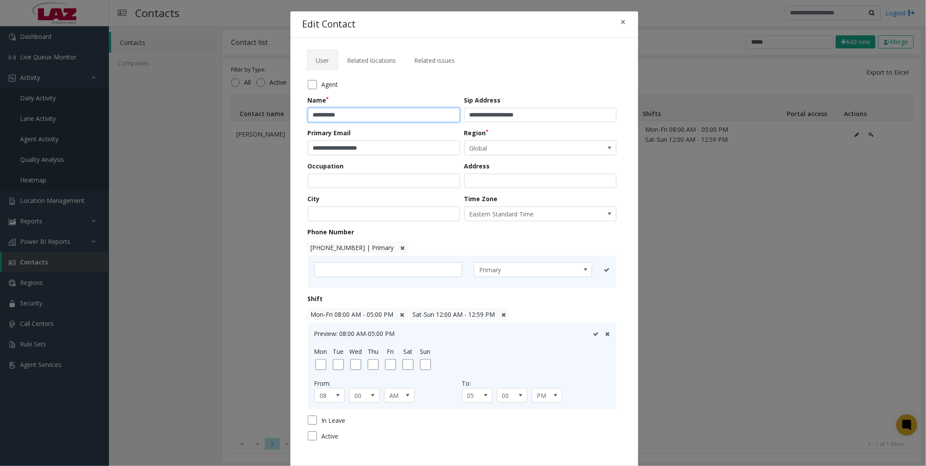
click at [349, 116] on input "**********" at bounding box center [384, 115] width 152 height 15
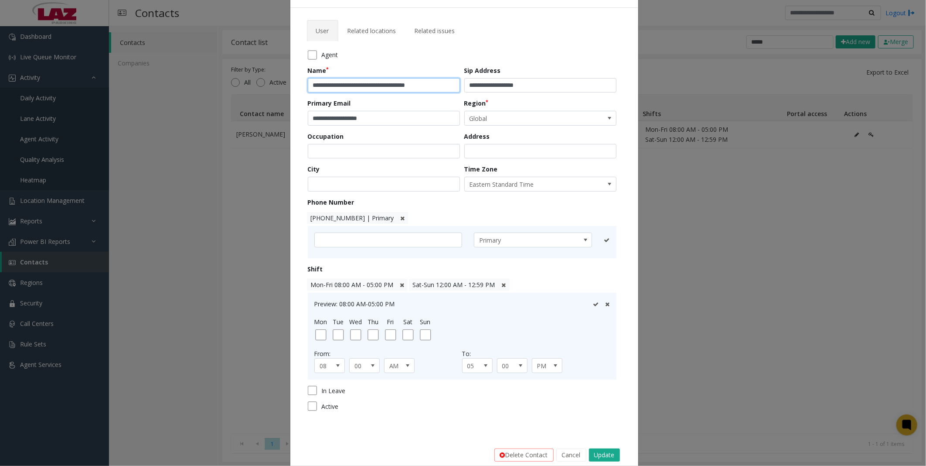
scroll to position [47, 0]
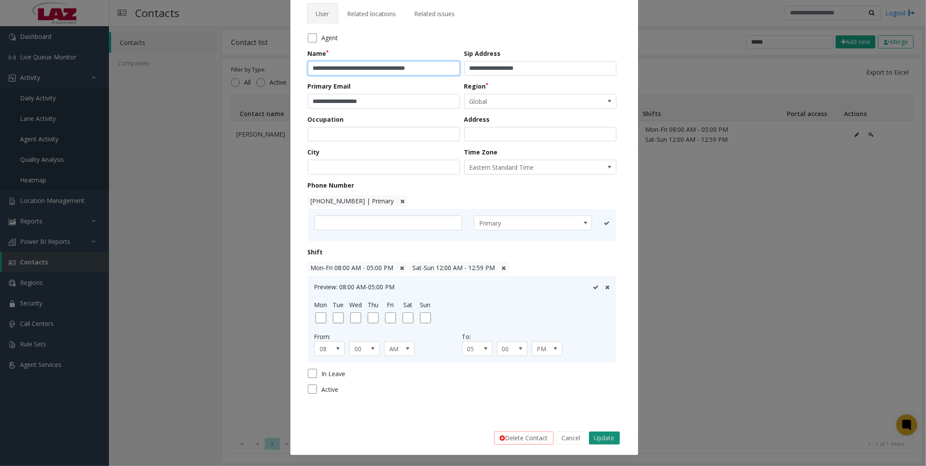
type input "**********"
click at [597, 437] on button "Update" at bounding box center [604, 437] width 31 height 13
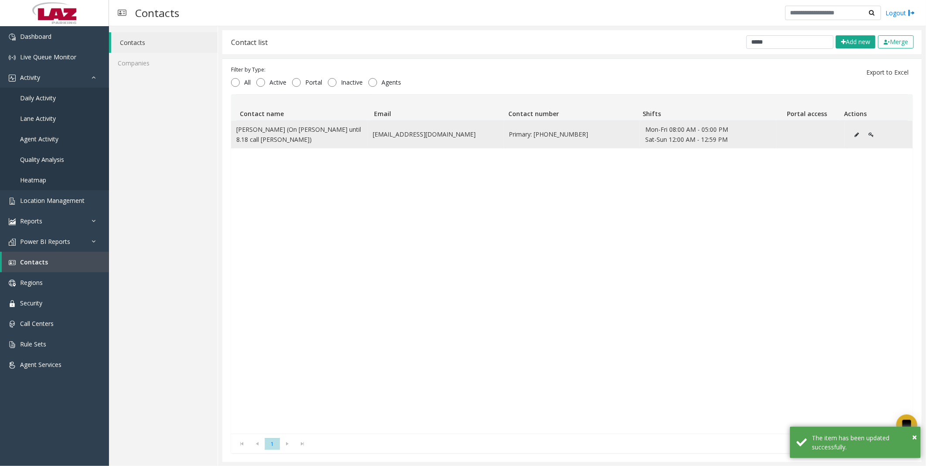
click at [855, 133] on icon "Data table" at bounding box center [857, 134] width 4 height 5
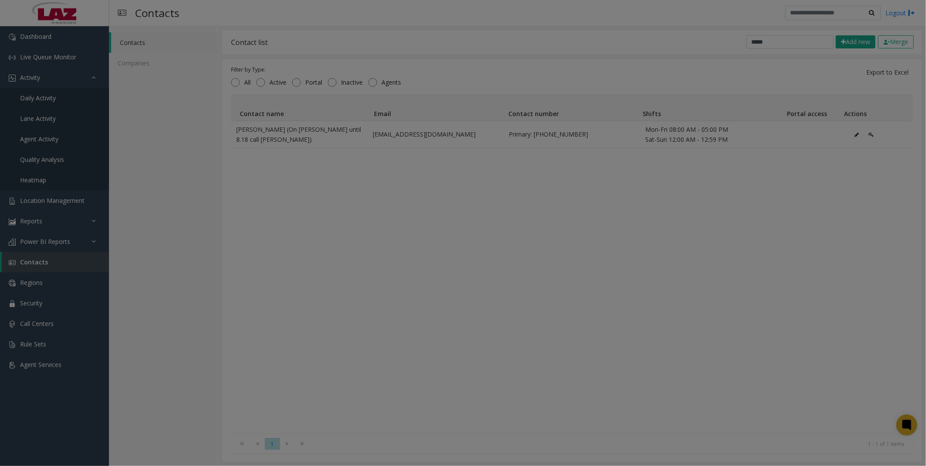
scroll to position [0, 0]
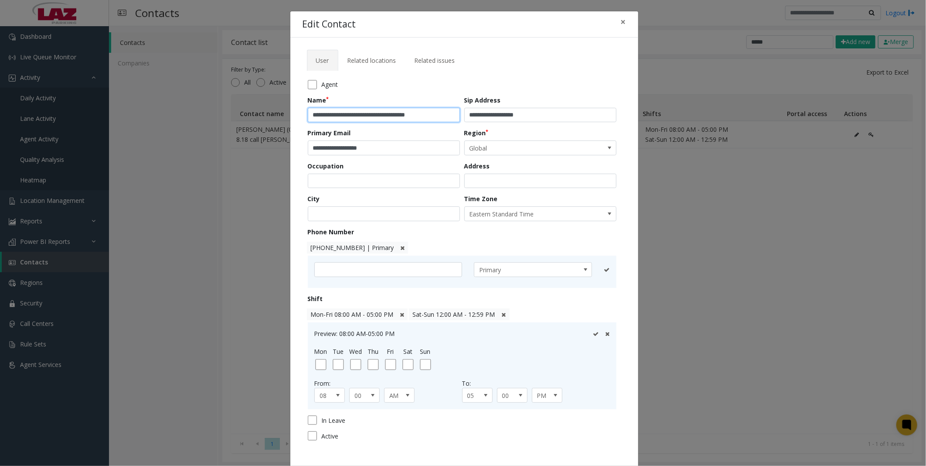
drag, startPoint x: 424, startPoint y: 116, endPoint x: 437, endPoint y: 119, distance: 13.9
click at [424, 116] on input "**********" at bounding box center [384, 115] width 152 height 15
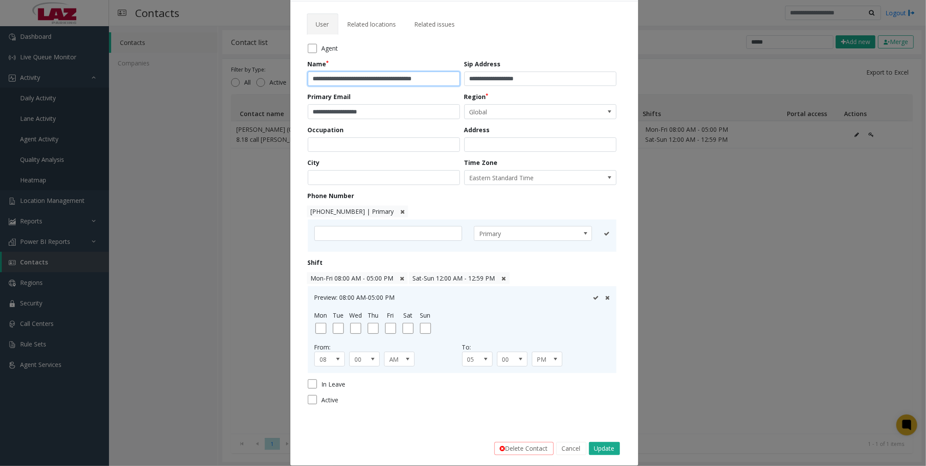
scroll to position [47, 0]
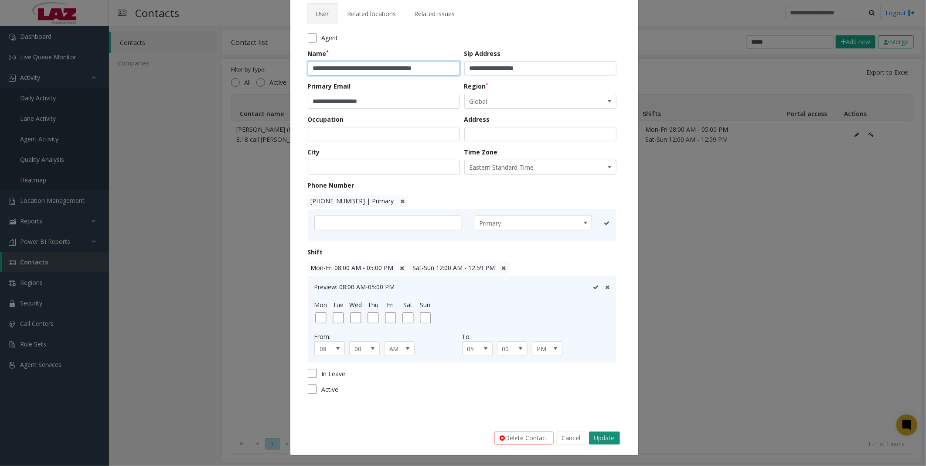
type input "**********"
click at [600, 432] on button "Update" at bounding box center [604, 437] width 31 height 13
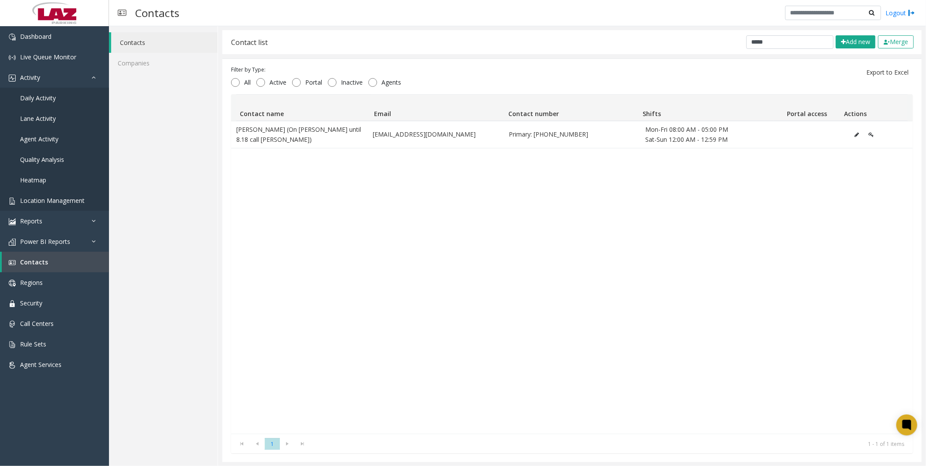
click at [51, 193] on link "Location Management" at bounding box center [54, 200] width 109 height 20
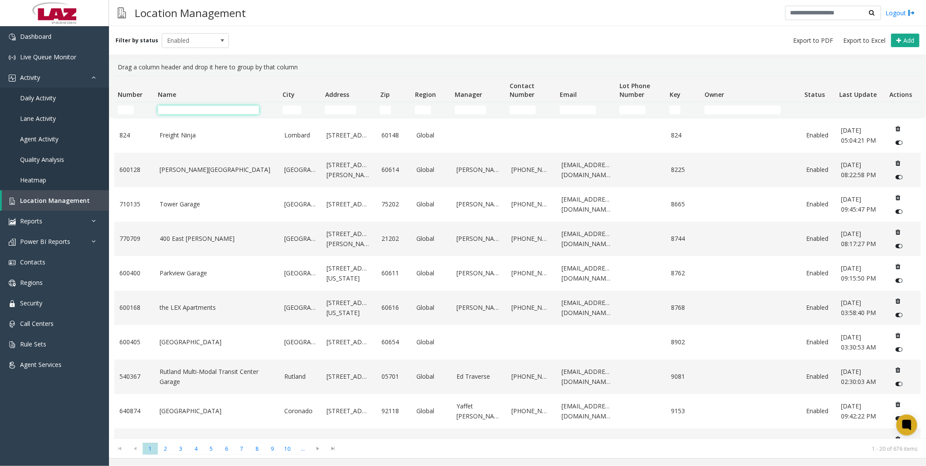
click at [208, 111] on input "Name Filter" at bounding box center [208, 109] width 101 height 9
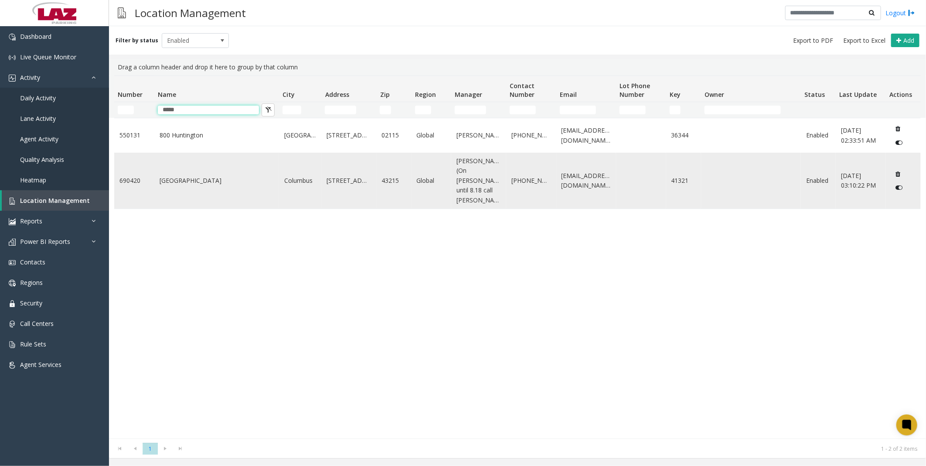
type input "*****"
click at [194, 176] on link "[GEOGRAPHIC_DATA]" at bounding box center [217, 181] width 114 height 10
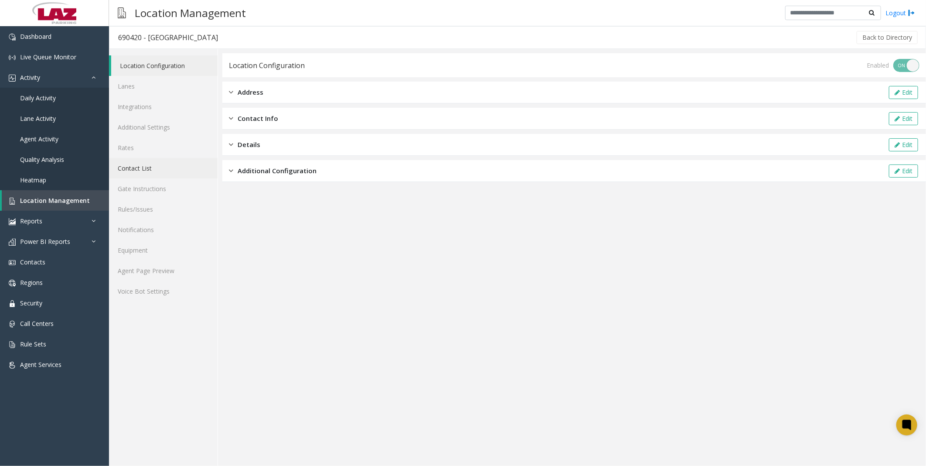
click at [141, 167] on link "Contact List" at bounding box center [163, 168] width 109 height 20
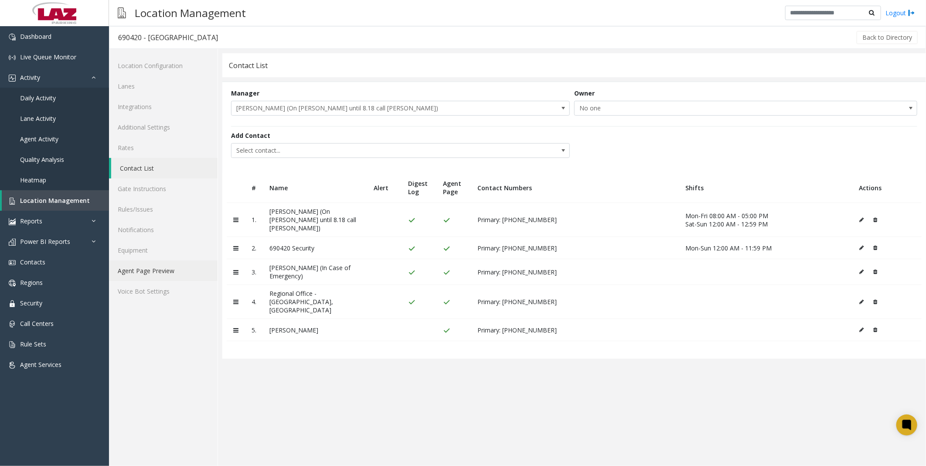
click at [149, 269] on link "Agent Page Preview" at bounding box center [163, 270] width 109 height 20
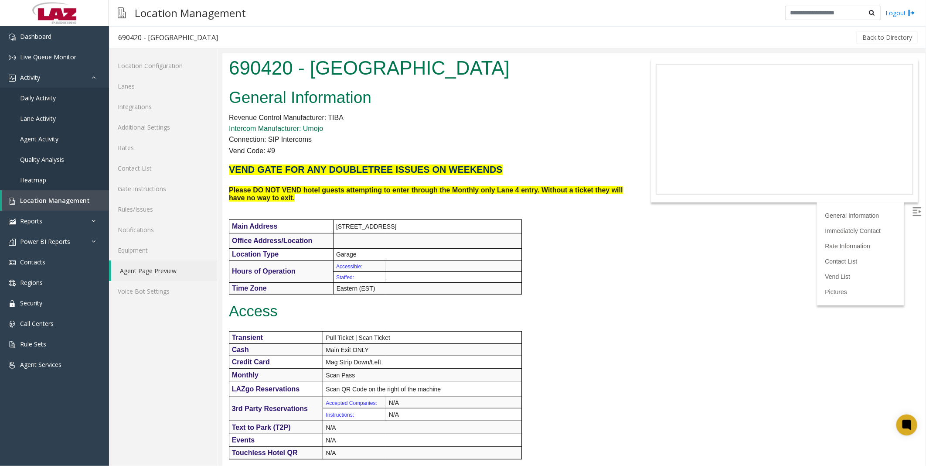
drag, startPoint x: 604, startPoint y: 380, endPoint x: 581, endPoint y: 206, distance: 175.5
click at [554, 154] on p "Vend Code: #9" at bounding box center [426, 150] width 397 height 11
